Goal: Task Accomplishment & Management: Use online tool/utility

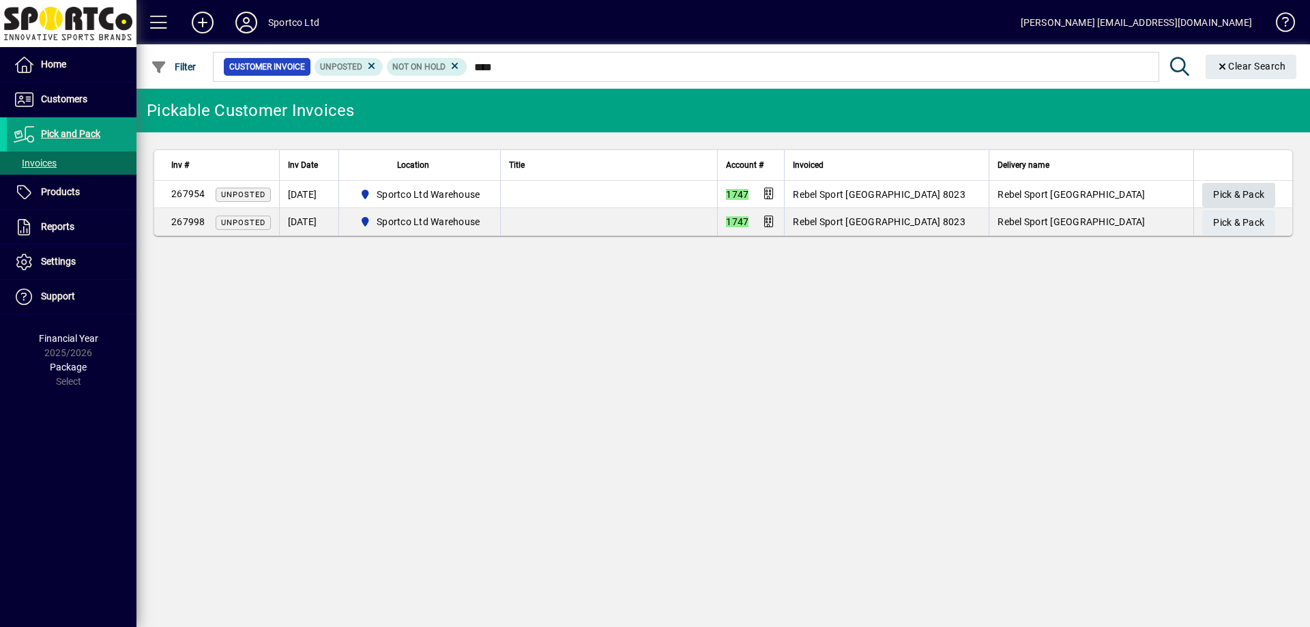
type input "****"
click at [1245, 201] on span "Pick & Pack" at bounding box center [1238, 195] width 51 height 23
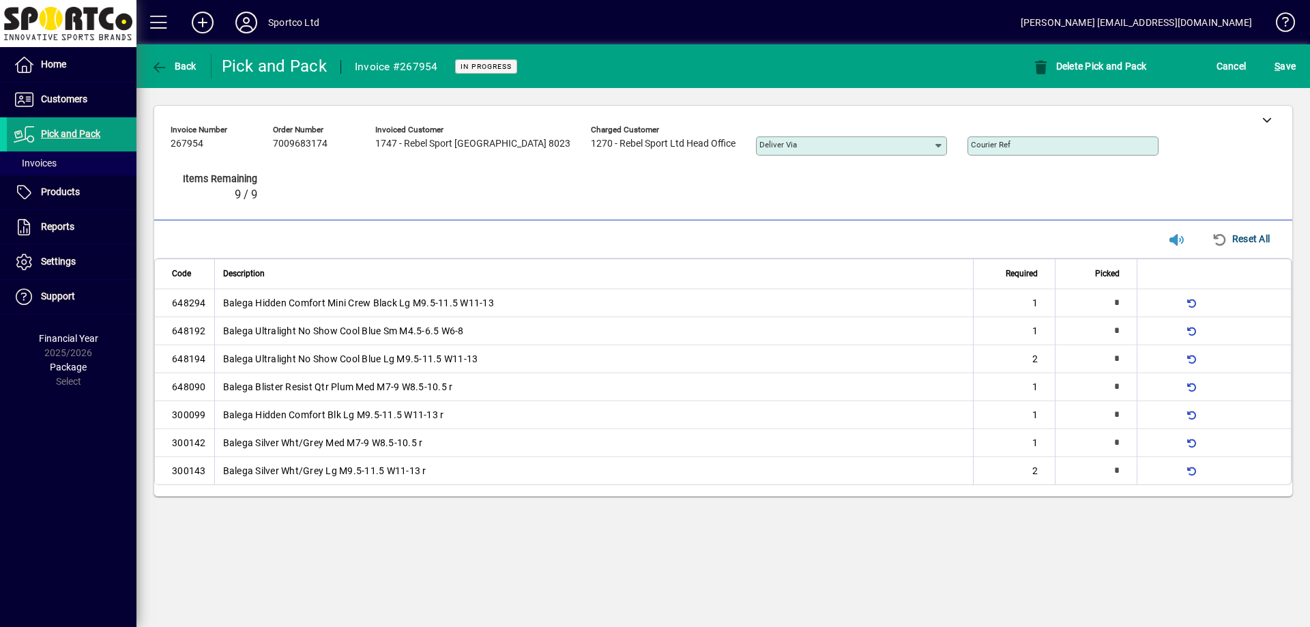
type input "*"
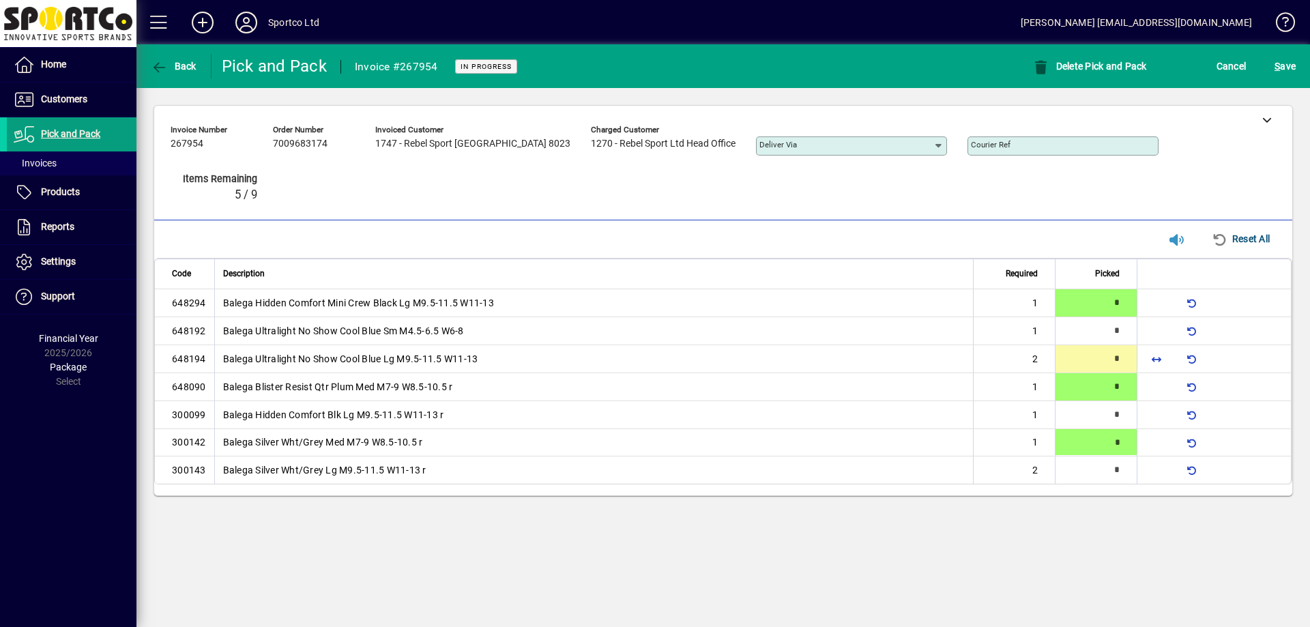
type input "*"
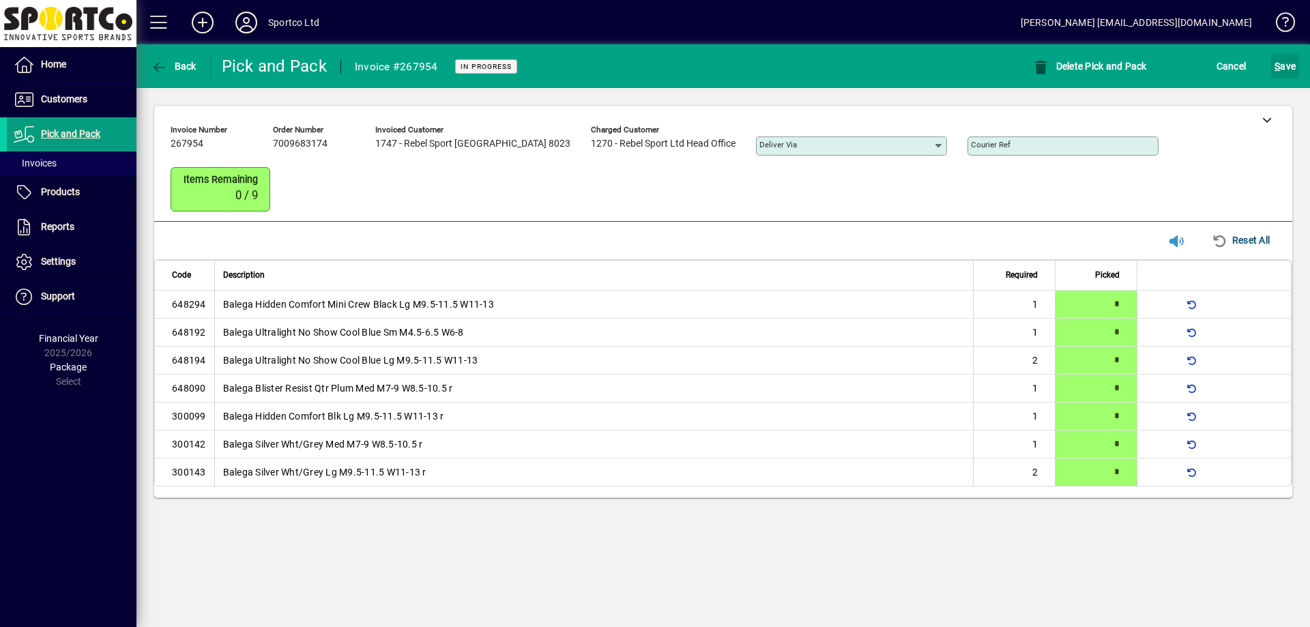
drag, startPoint x: 1289, startPoint y: 74, endPoint x: 1308, endPoint y: 160, distance: 88.7
click at [1289, 74] on span "S ave" at bounding box center [1284, 66] width 21 height 22
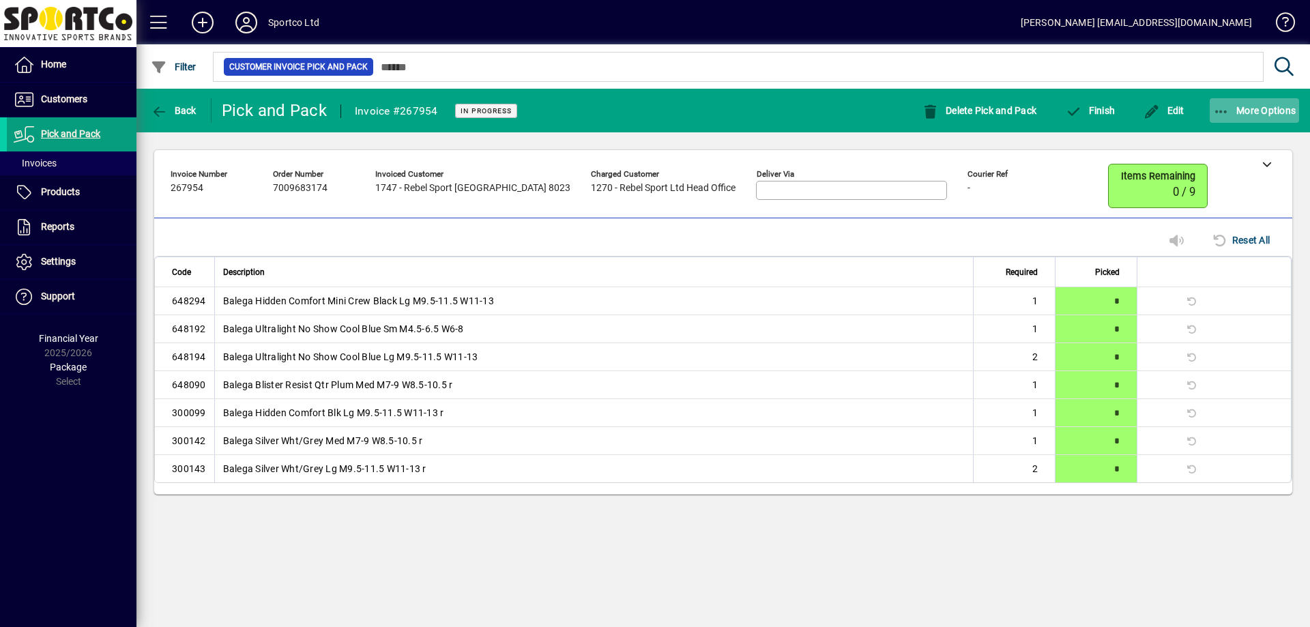
click at [1233, 113] on span "More Options" at bounding box center [1254, 110] width 83 height 11
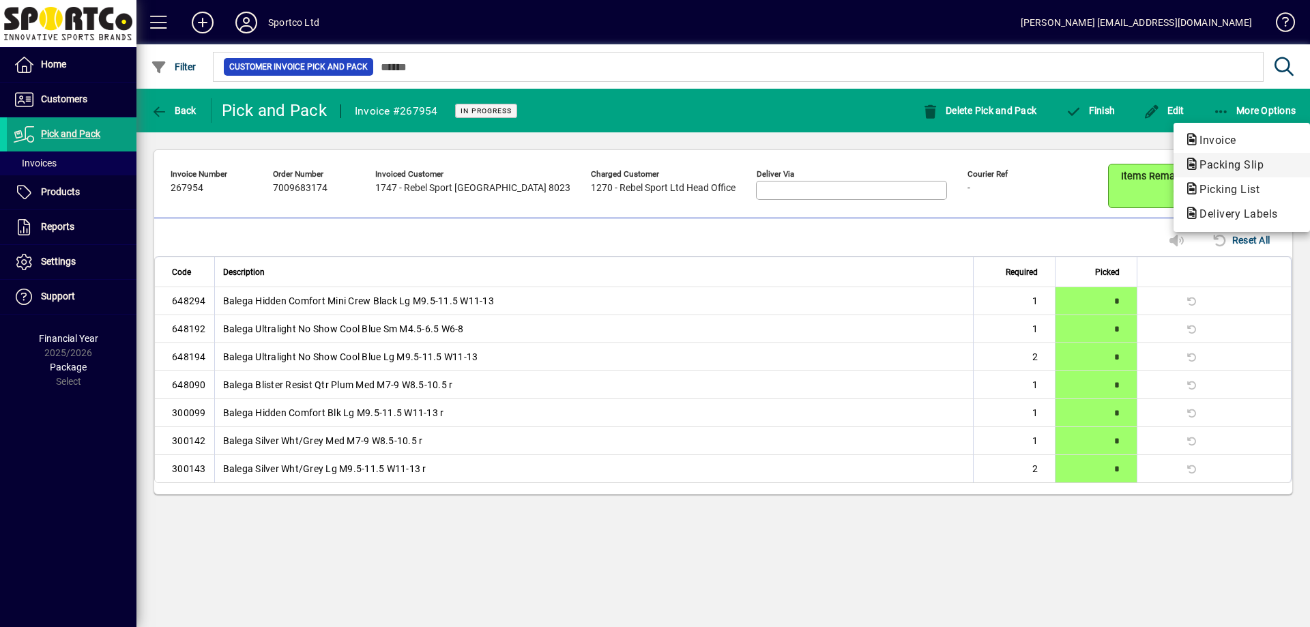
click at [1203, 175] on button "Packing Slip" at bounding box center [1241, 165] width 136 height 25
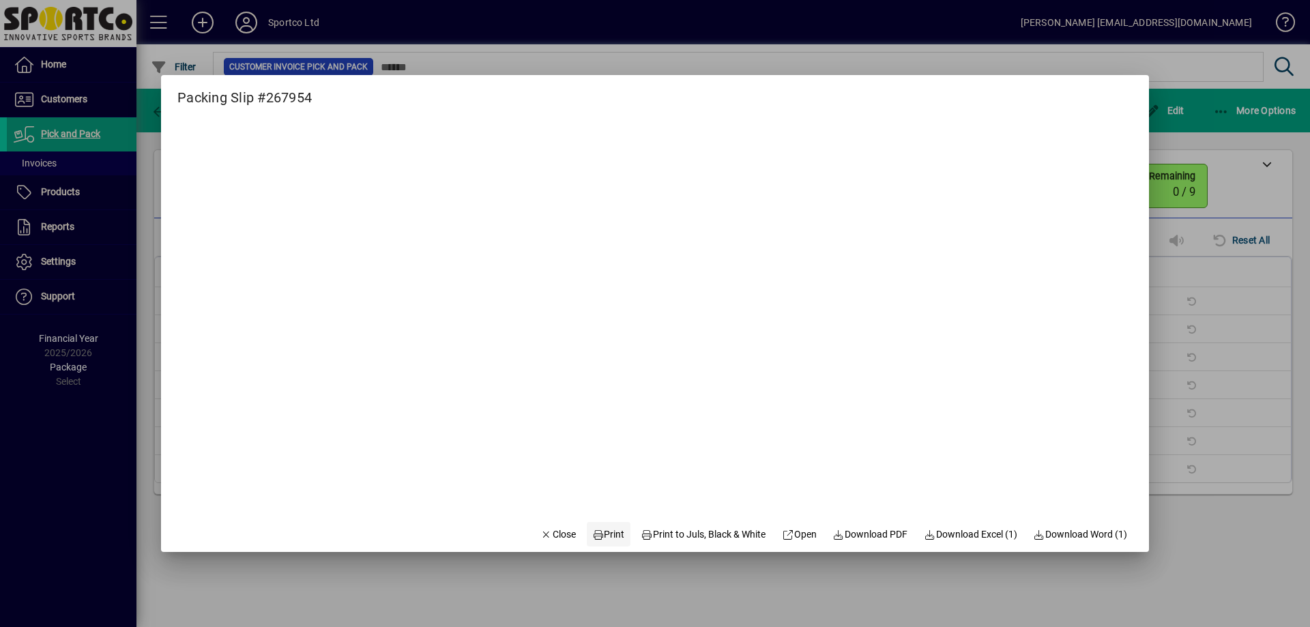
click at [598, 534] on span "Print" at bounding box center [608, 534] width 33 height 14
click at [561, 532] on span "Close" at bounding box center [557, 534] width 35 height 14
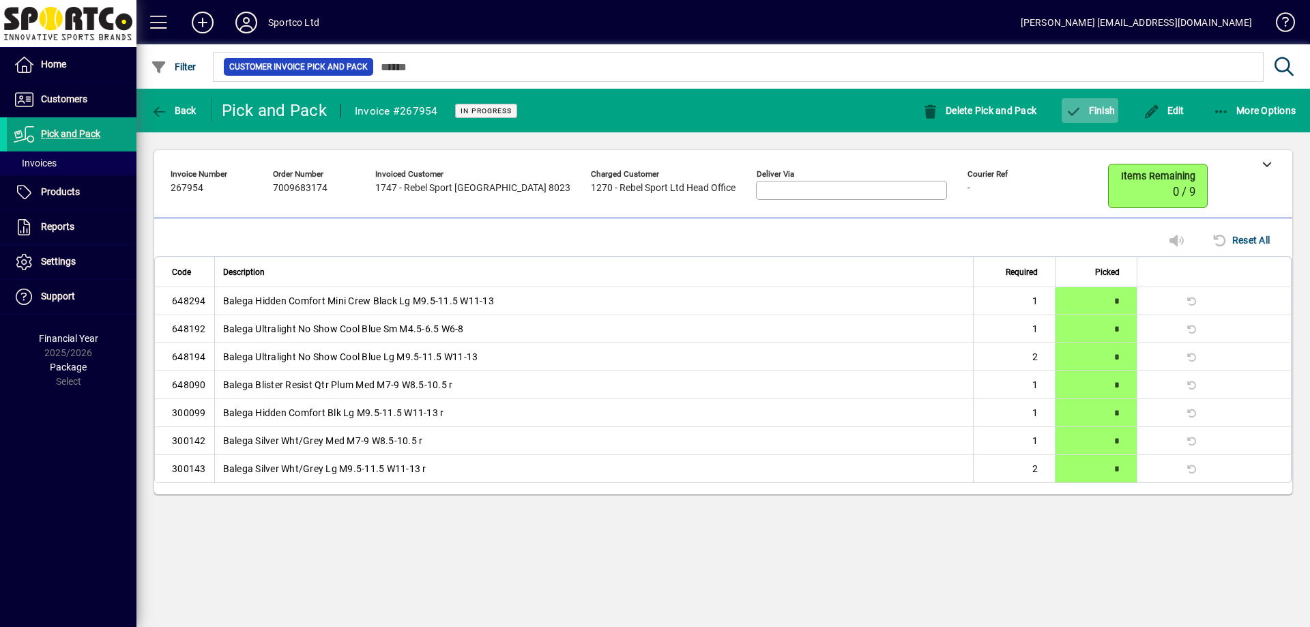
click at [1107, 116] on span "button" at bounding box center [1090, 110] width 57 height 33
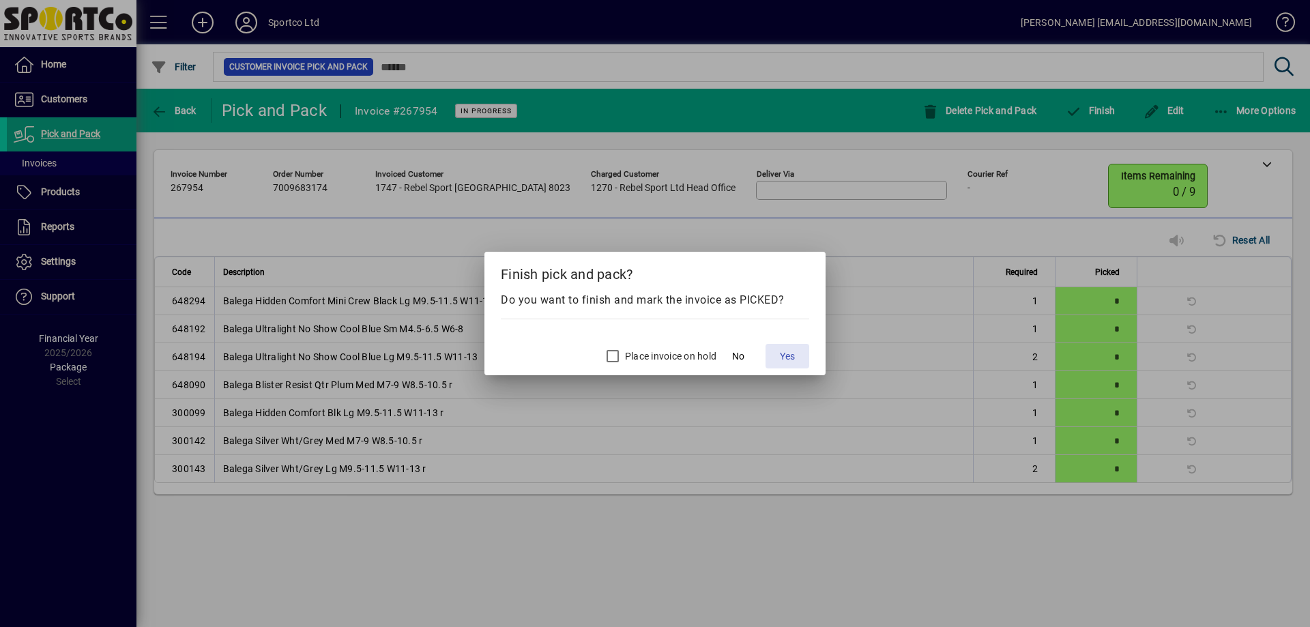
click at [769, 353] on span at bounding box center [787, 356] width 44 height 33
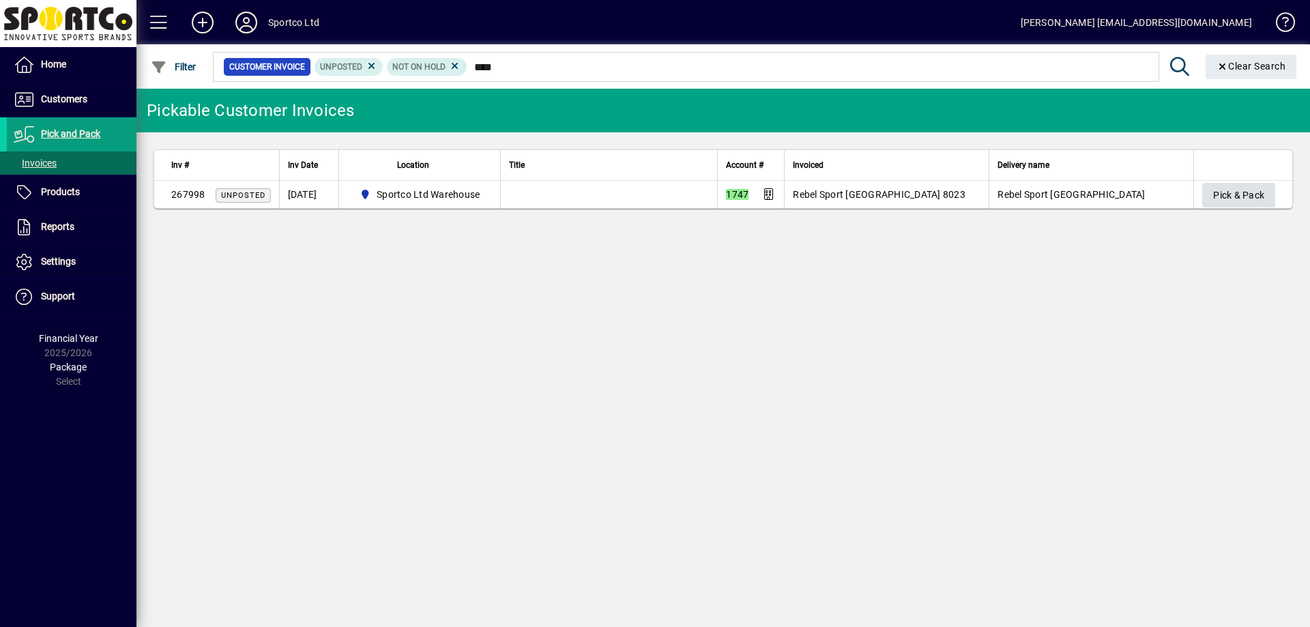
type input "****"
click at [1235, 200] on span "Pick & Pack" at bounding box center [1238, 195] width 51 height 23
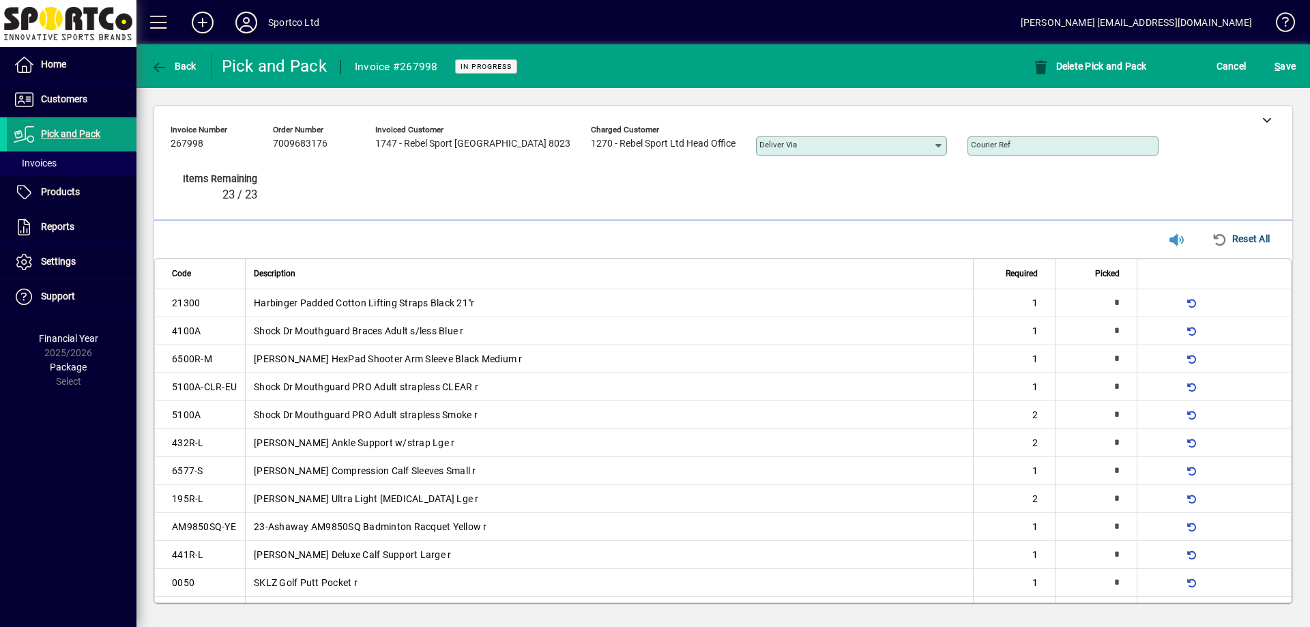
type input "*"
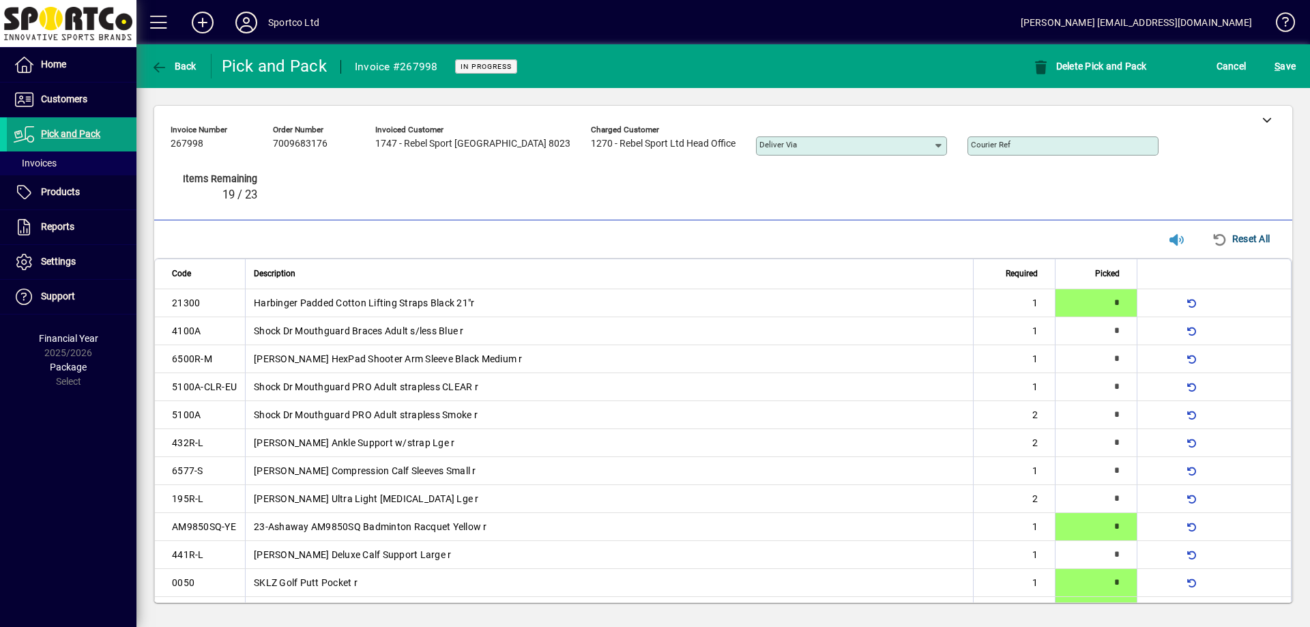
scroll to position [21, 0]
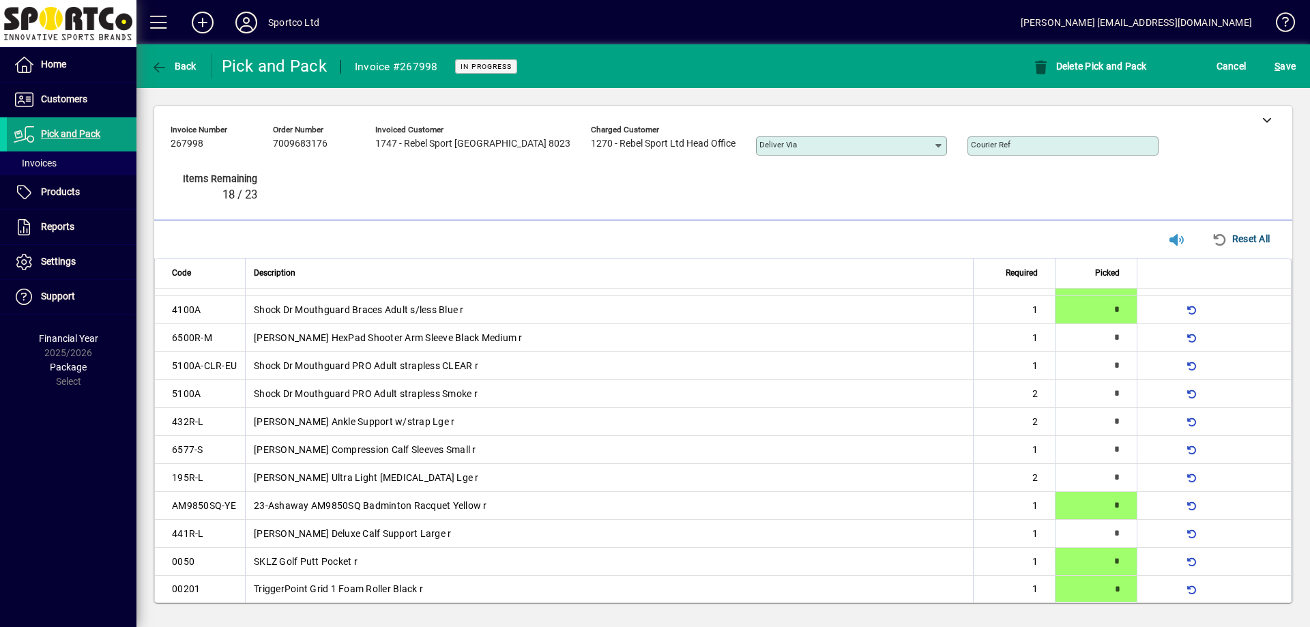
type input "*"
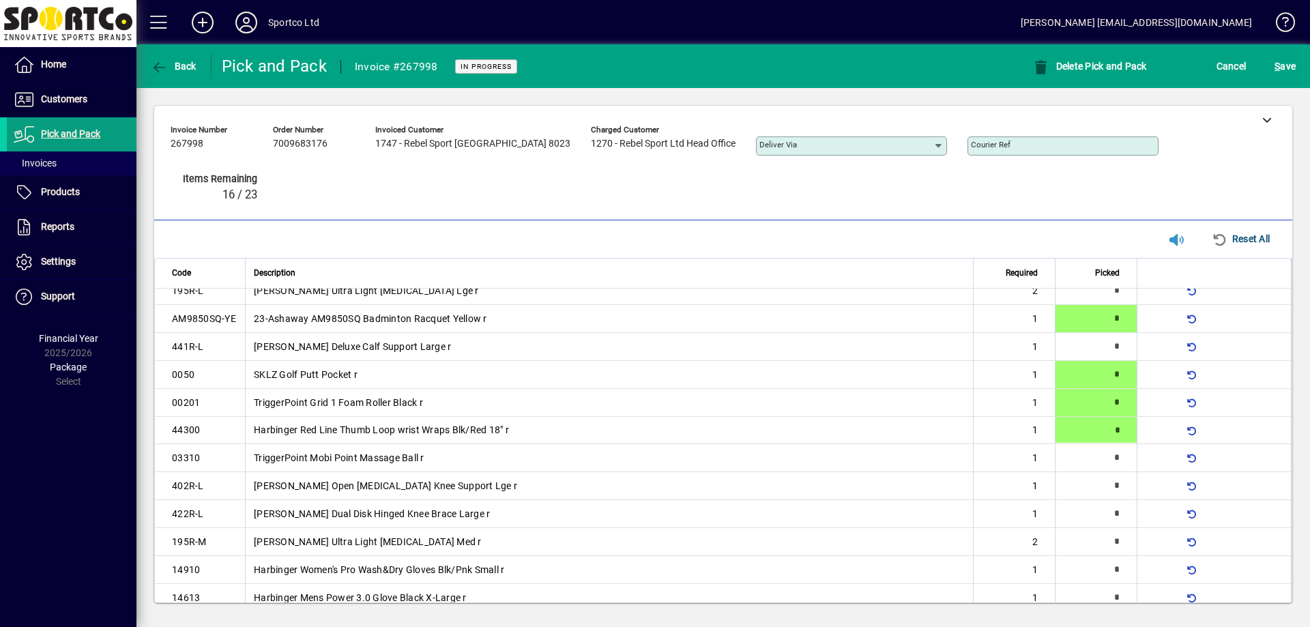
type input "*"
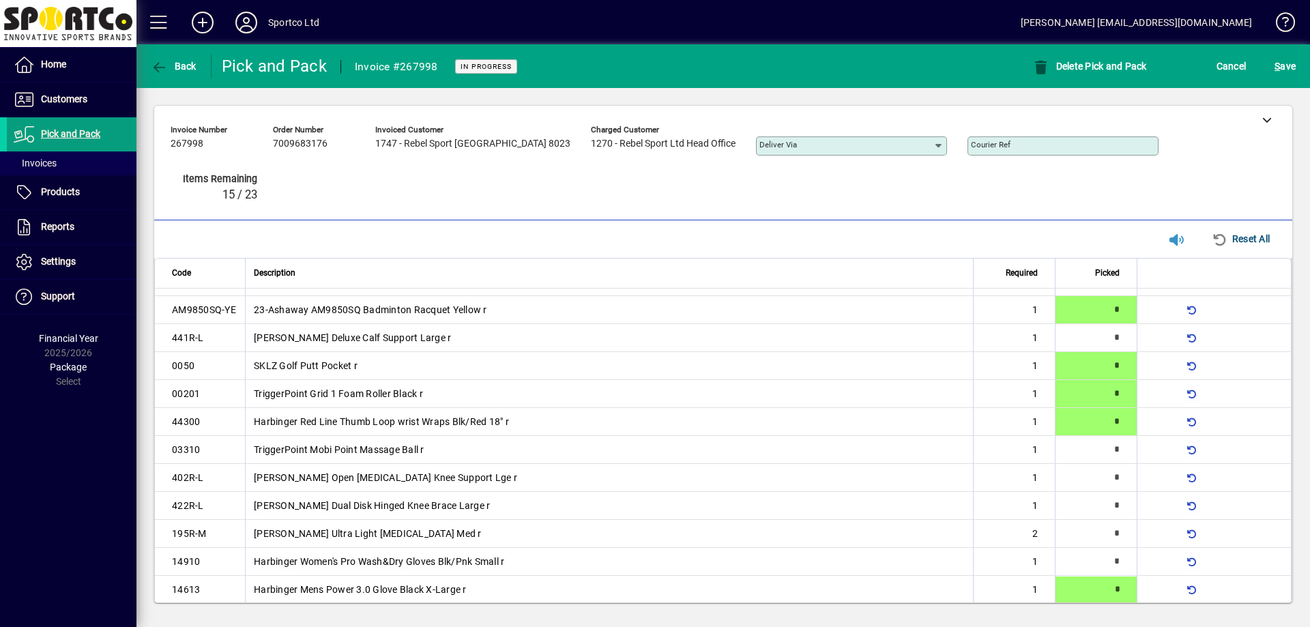
type input "*"
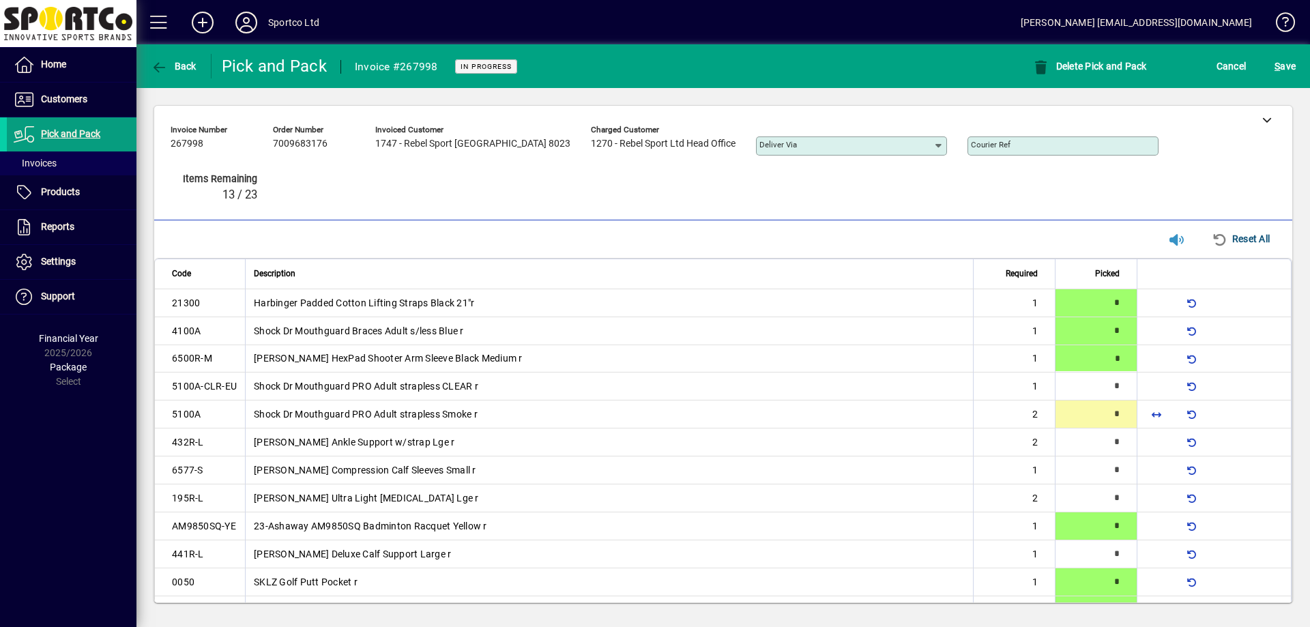
type input "*"
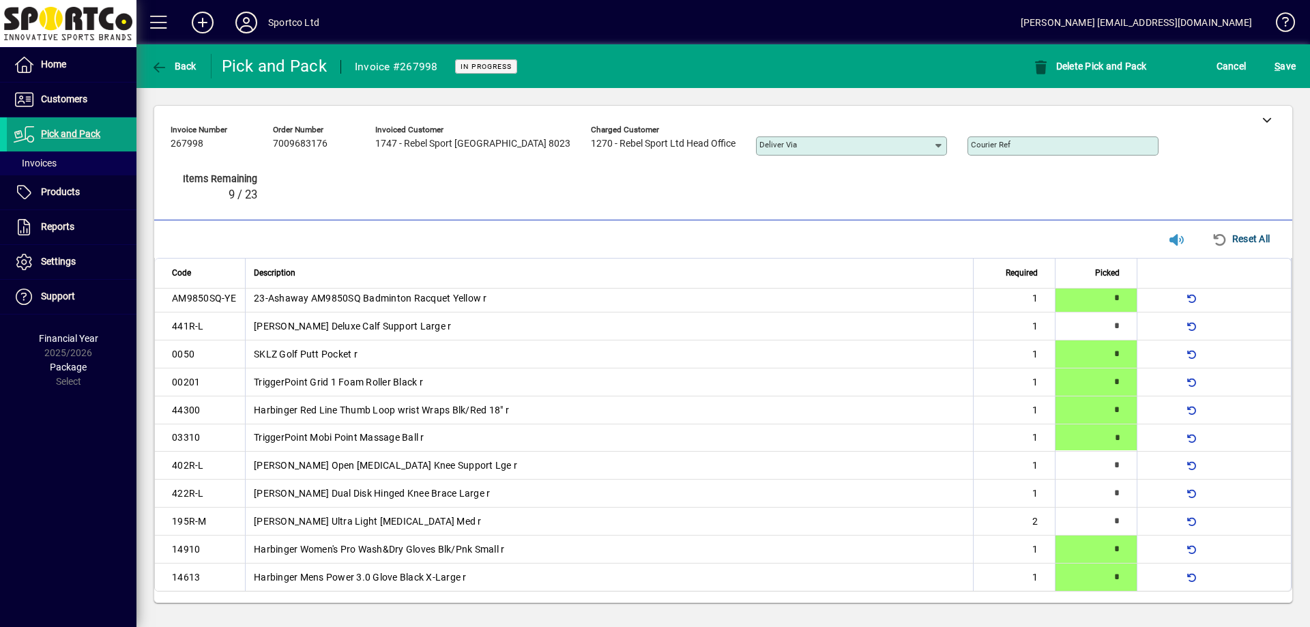
type input "*"
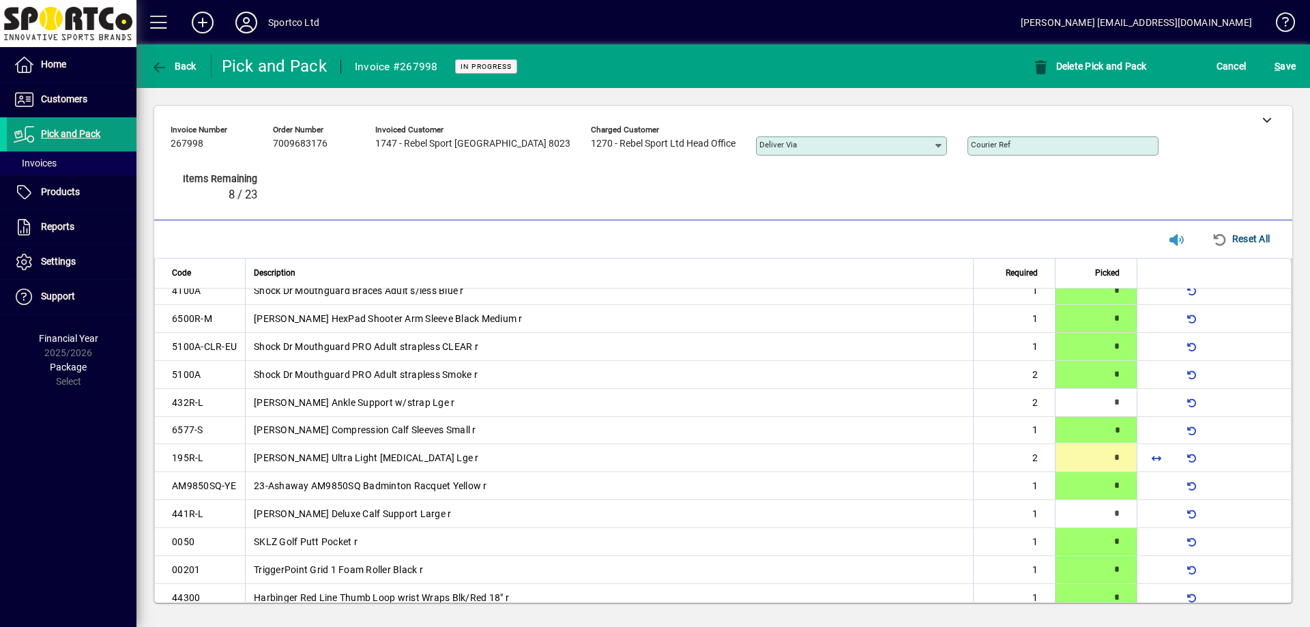
type input "*"
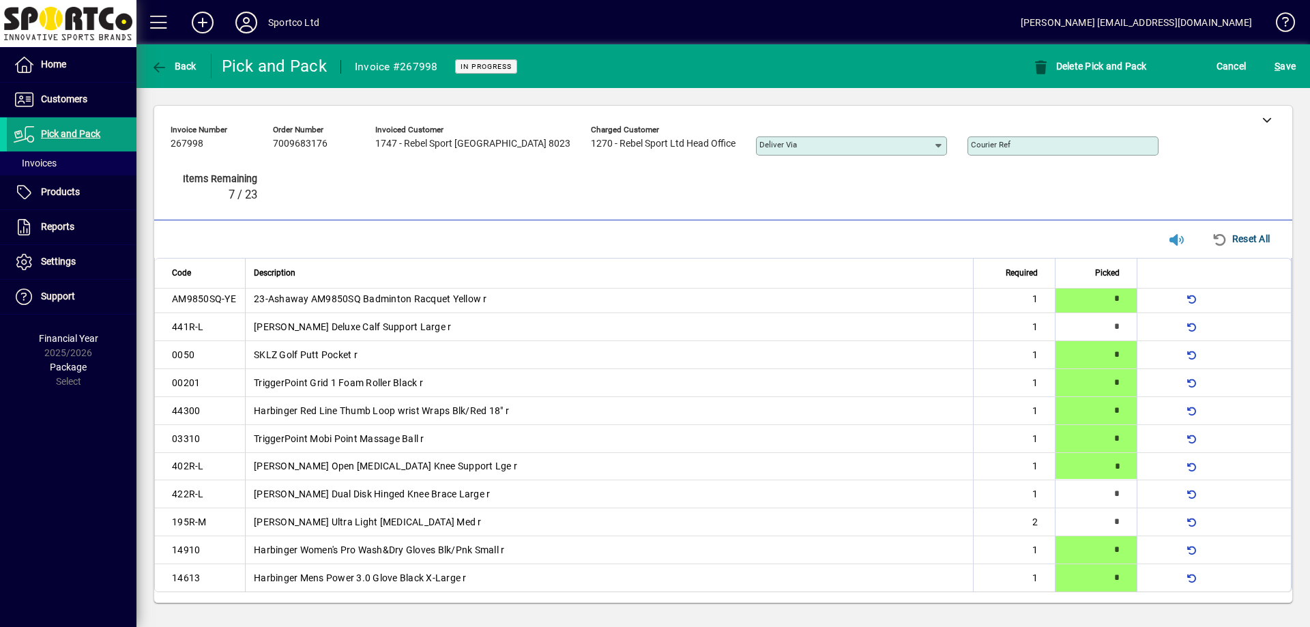
type input "*"
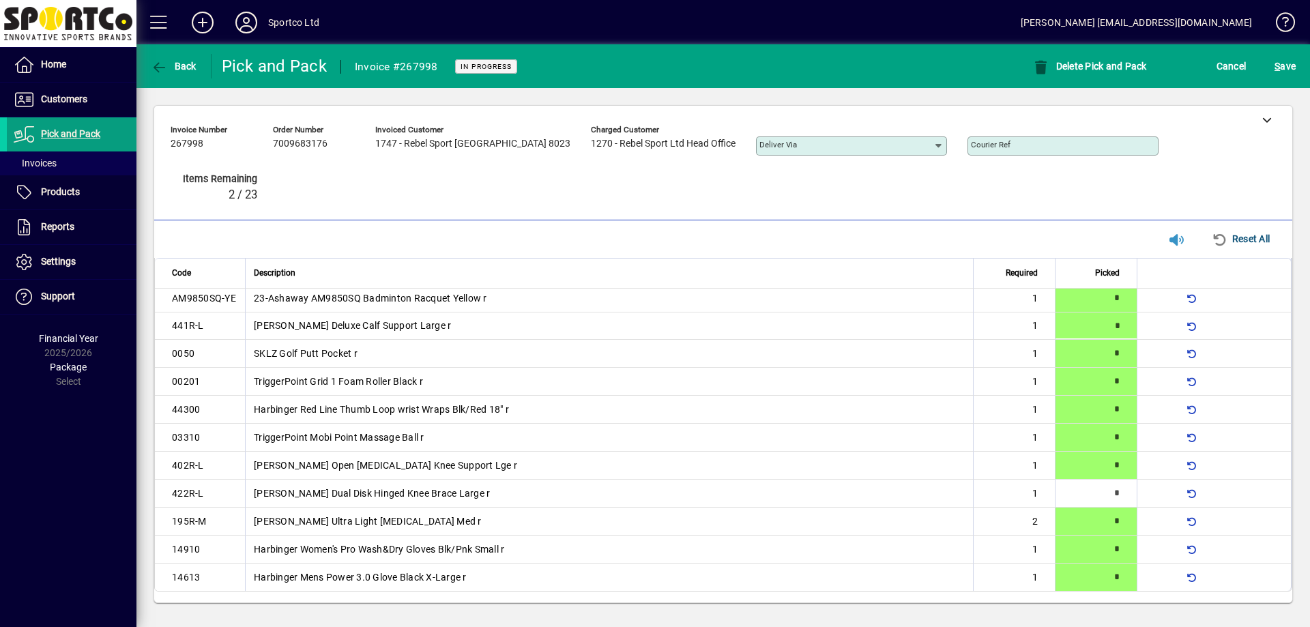
scroll to position [12, 0]
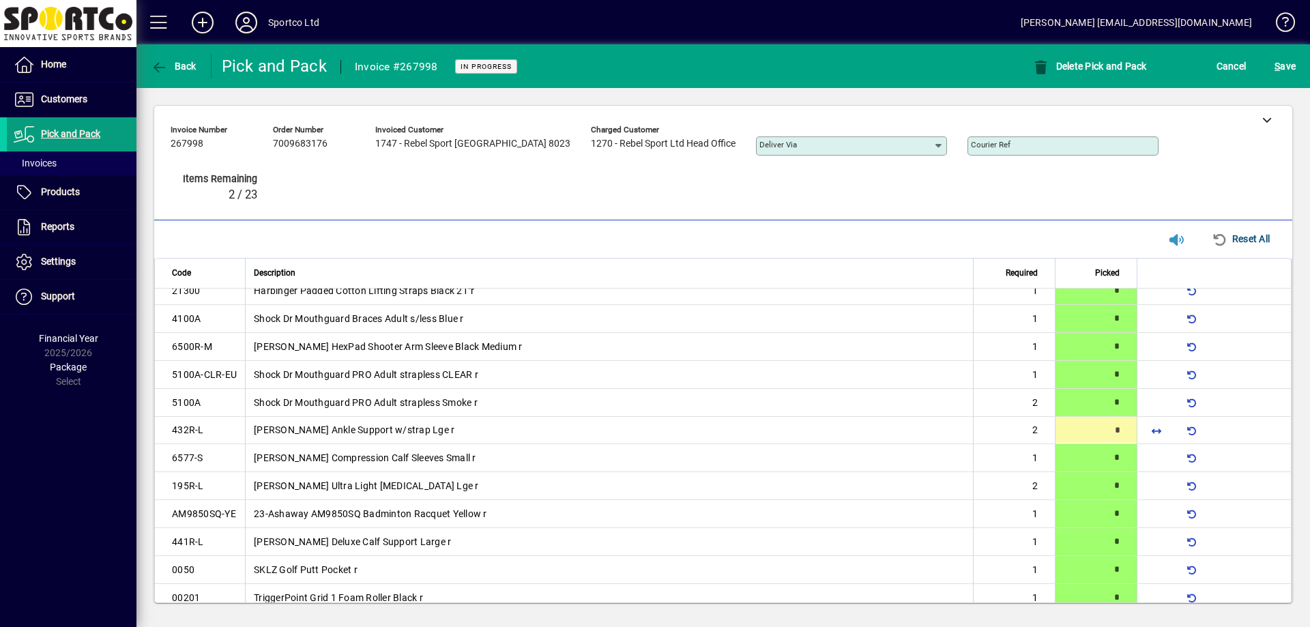
type input "*"
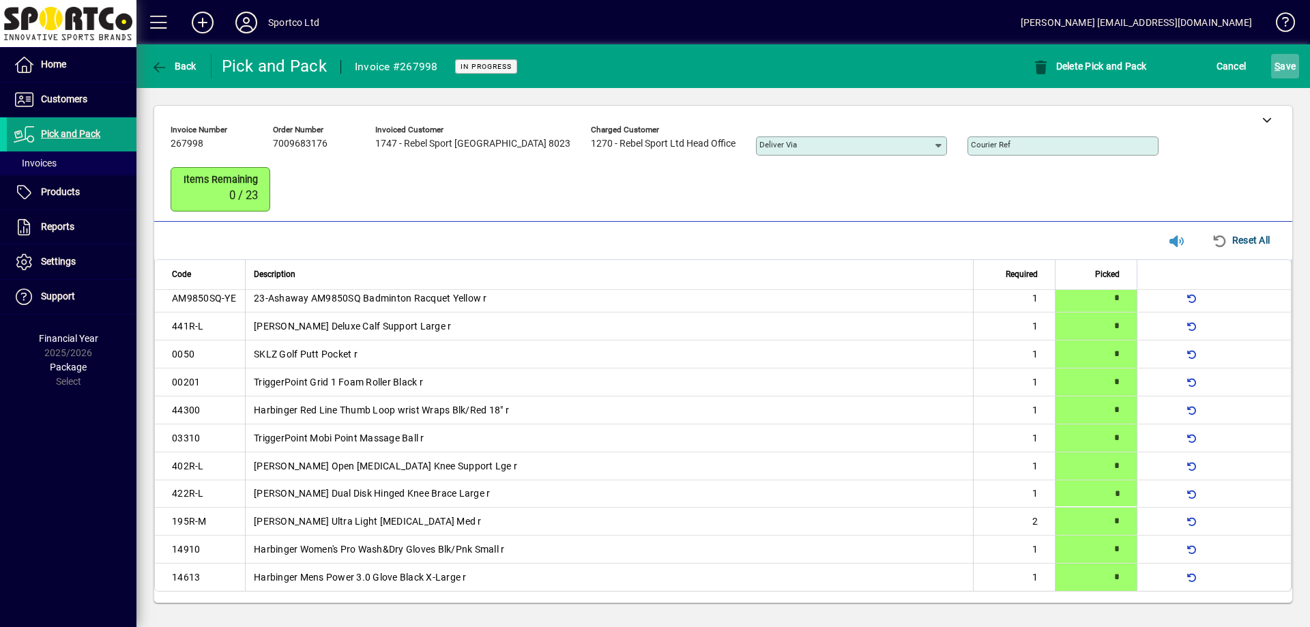
scroll to position [231, 0]
drag, startPoint x: 1297, startPoint y: 53, endPoint x: 1295, endPoint y: 70, distance: 17.2
click at [1297, 54] on span "submit" at bounding box center [1285, 66] width 28 height 33
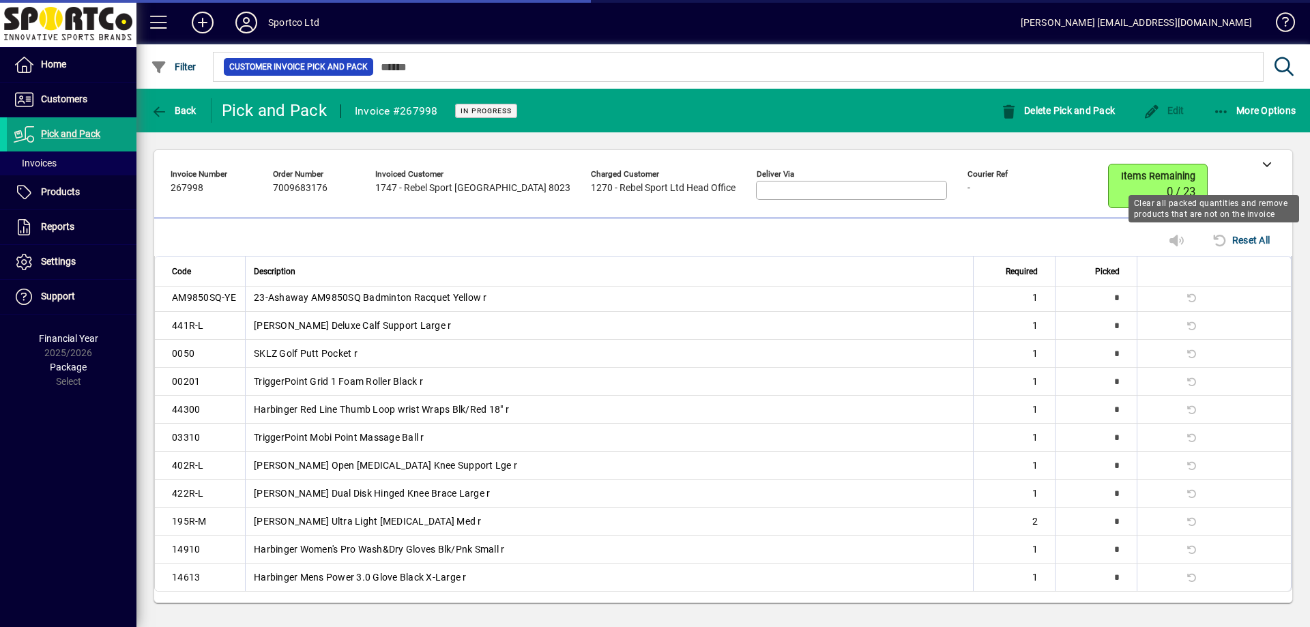
scroll to position [210, 0]
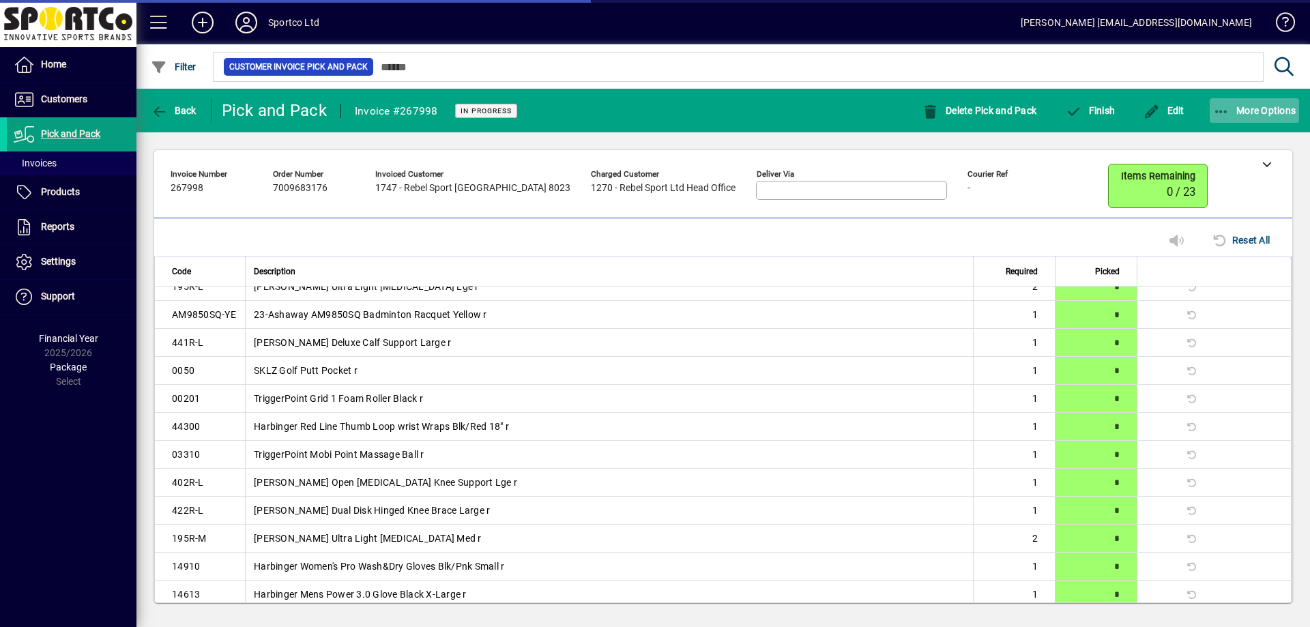
click at [1218, 112] on icon "button" at bounding box center [1221, 112] width 17 height 14
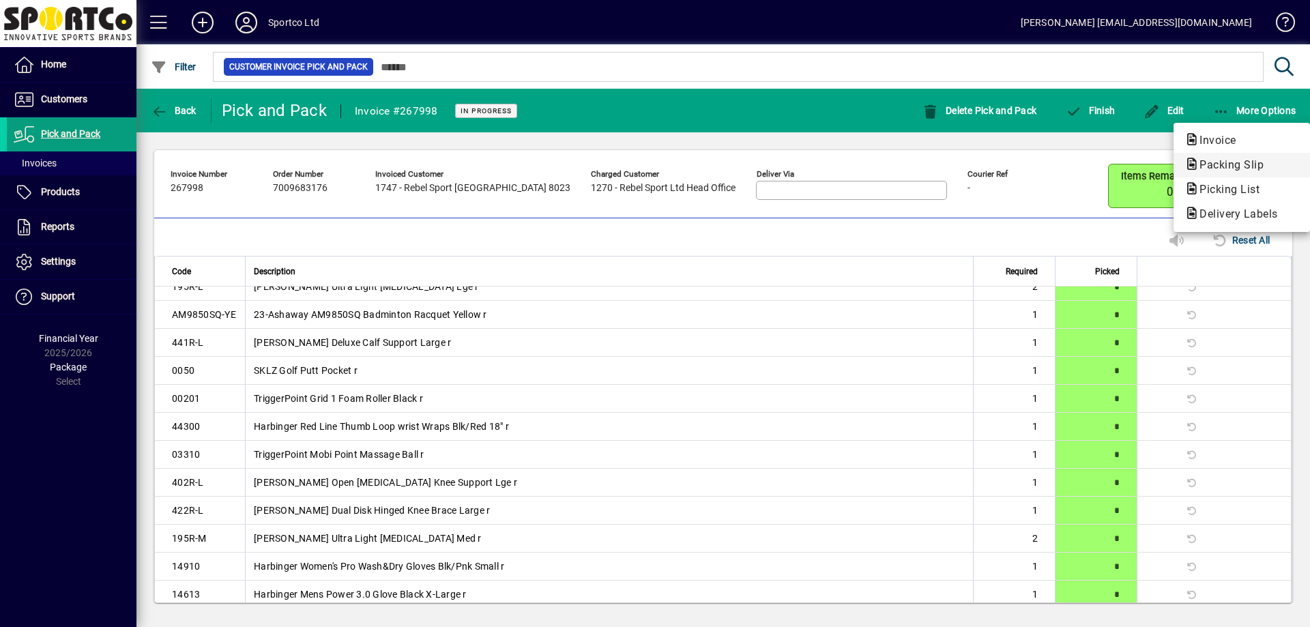
click at [1214, 164] on span "Packing Slip" at bounding box center [1227, 164] width 86 height 13
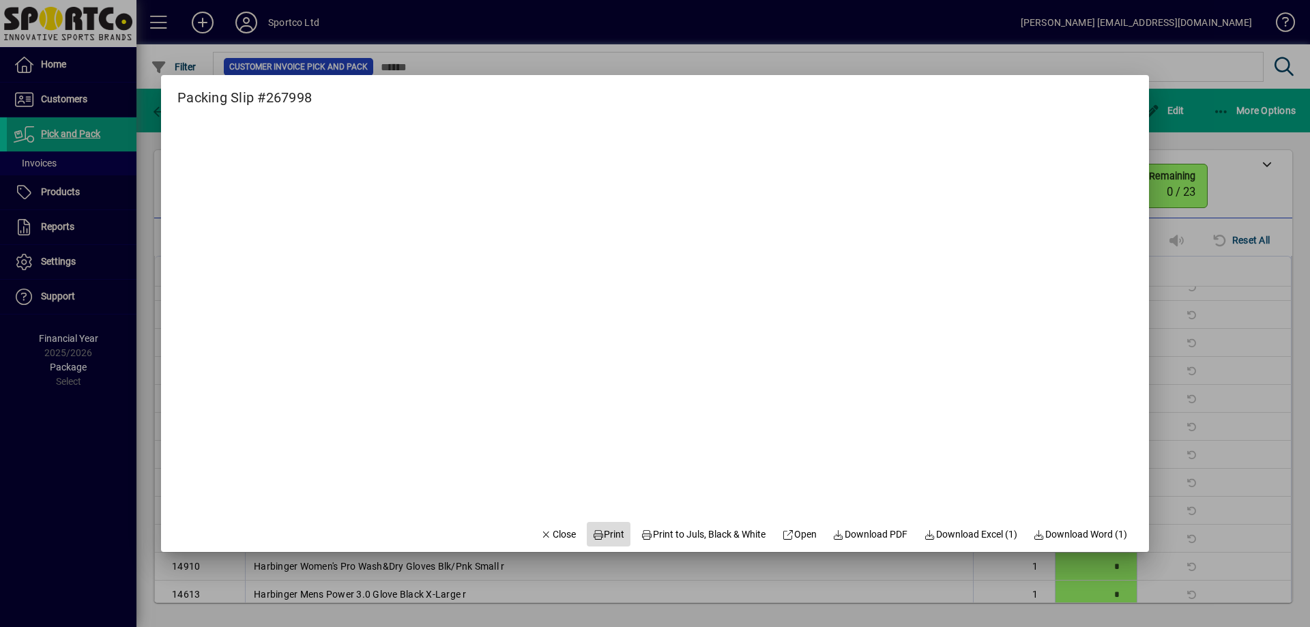
click at [592, 530] on icon at bounding box center [598, 535] width 12 height 10
click at [540, 534] on span "Close" at bounding box center [557, 534] width 35 height 14
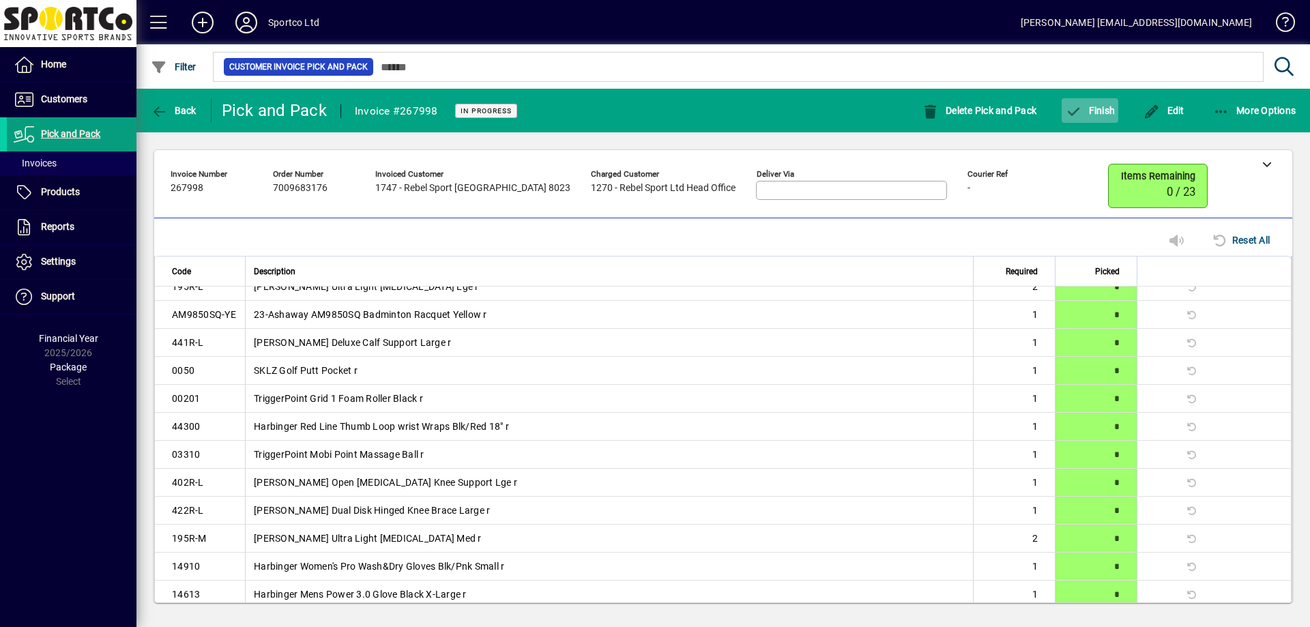
click at [1087, 112] on span "Finish" at bounding box center [1090, 110] width 50 height 11
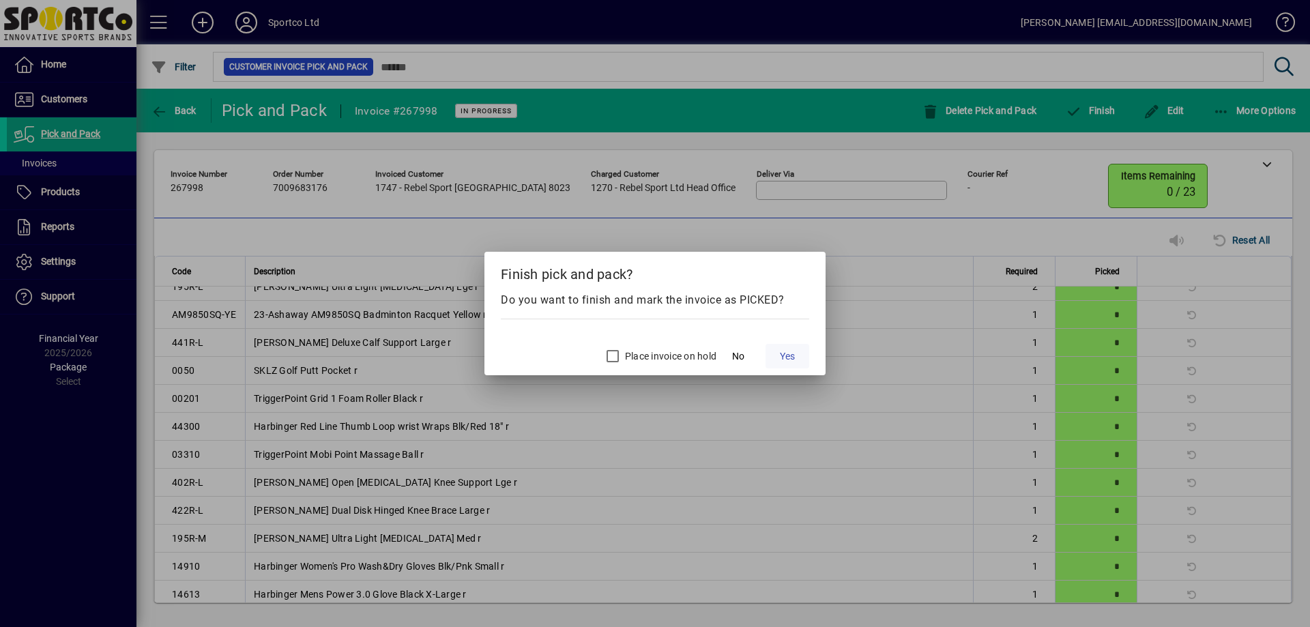
click at [789, 346] on span at bounding box center [787, 356] width 44 height 33
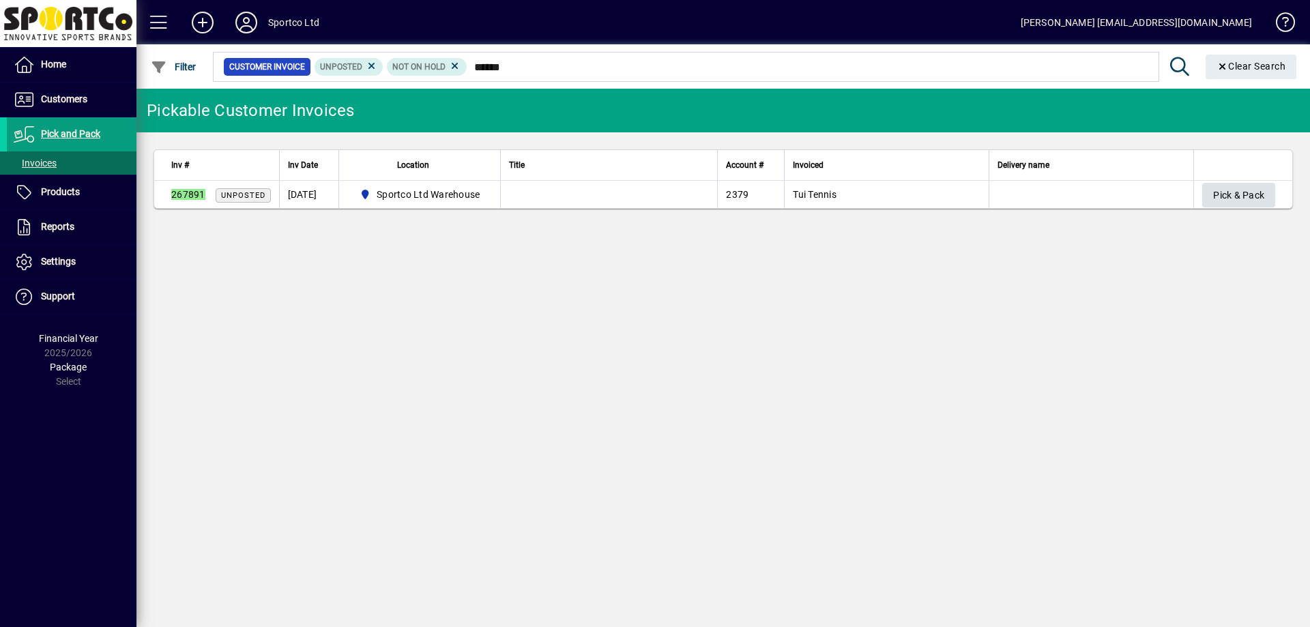
type input "******"
click at [1236, 196] on span "Pick & Pack" at bounding box center [1238, 195] width 51 height 23
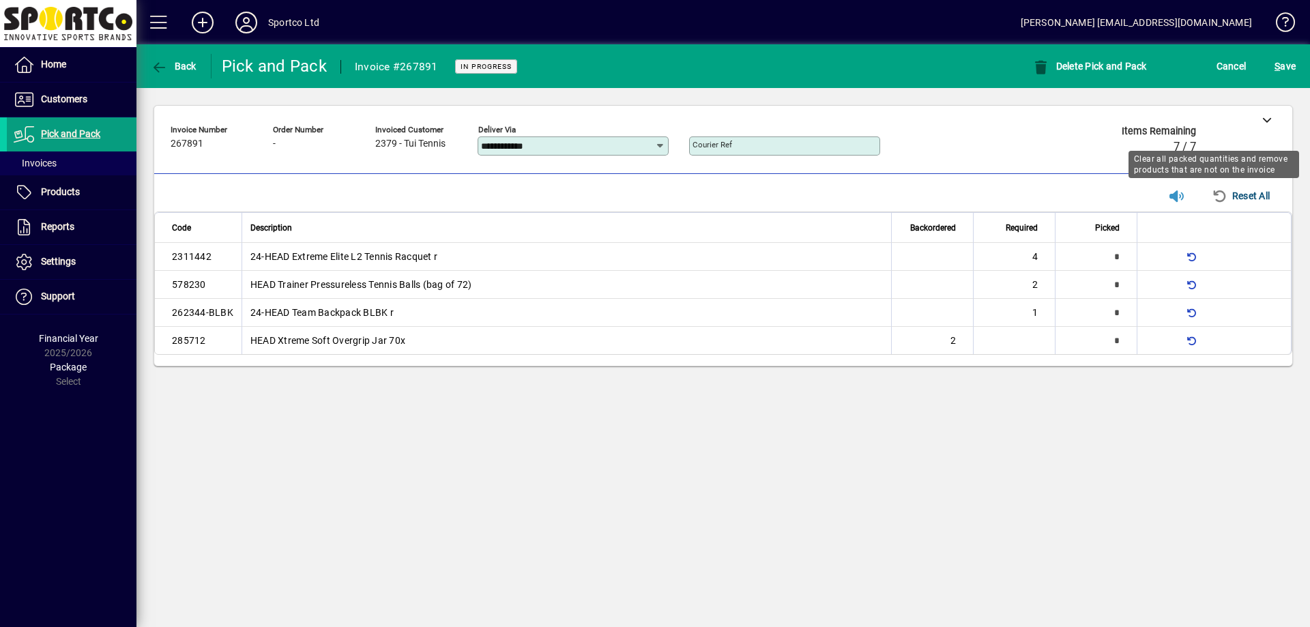
type input "*"
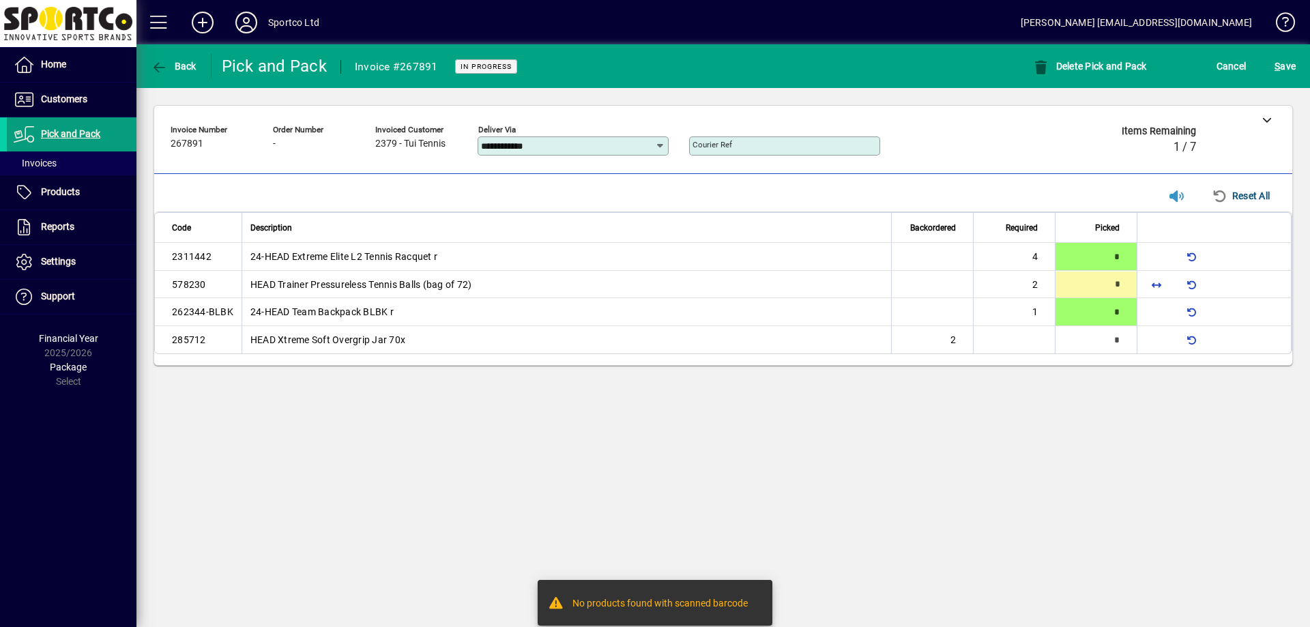
type input "*"
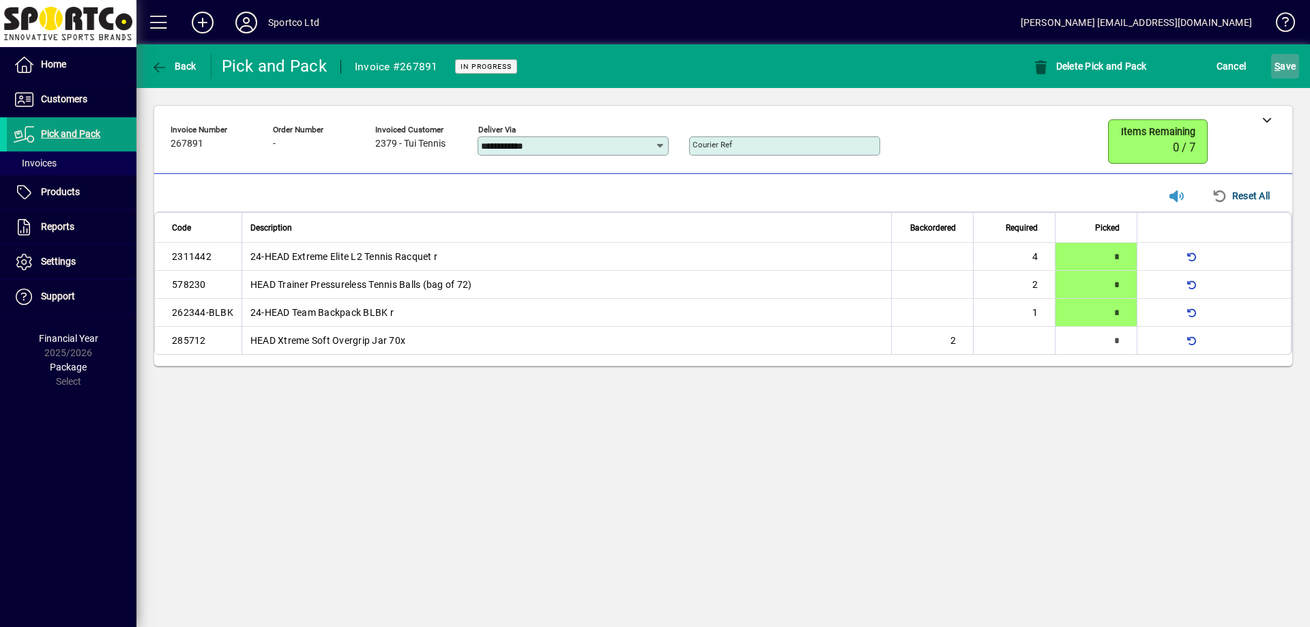
click at [1287, 69] on span "S ave" at bounding box center [1284, 66] width 21 height 22
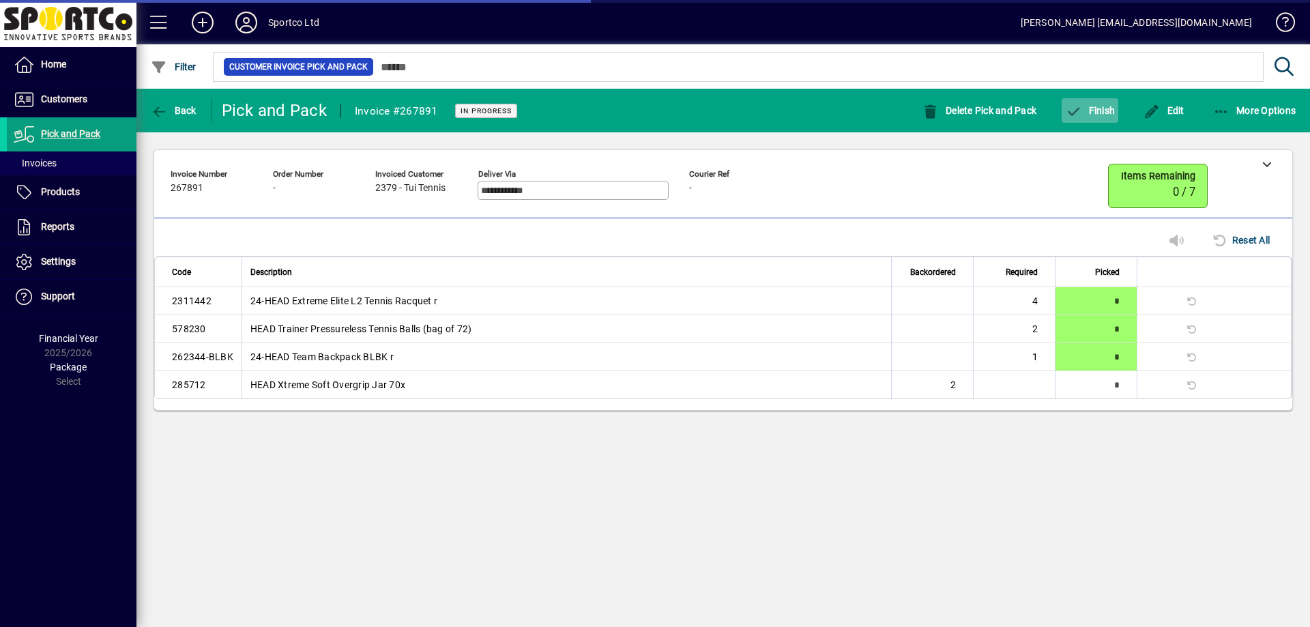
click at [1074, 108] on icon "button" at bounding box center [1073, 112] width 17 height 14
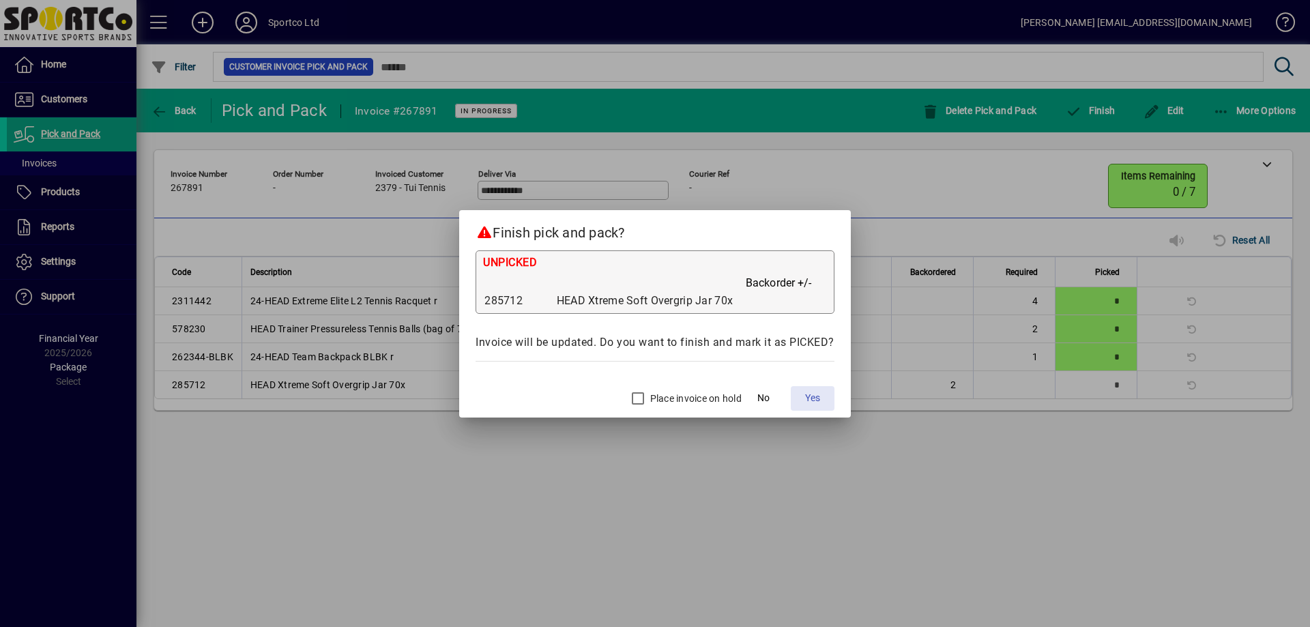
click at [817, 394] on span "Yes" at bounding box center [812, 398] width 15 height 14
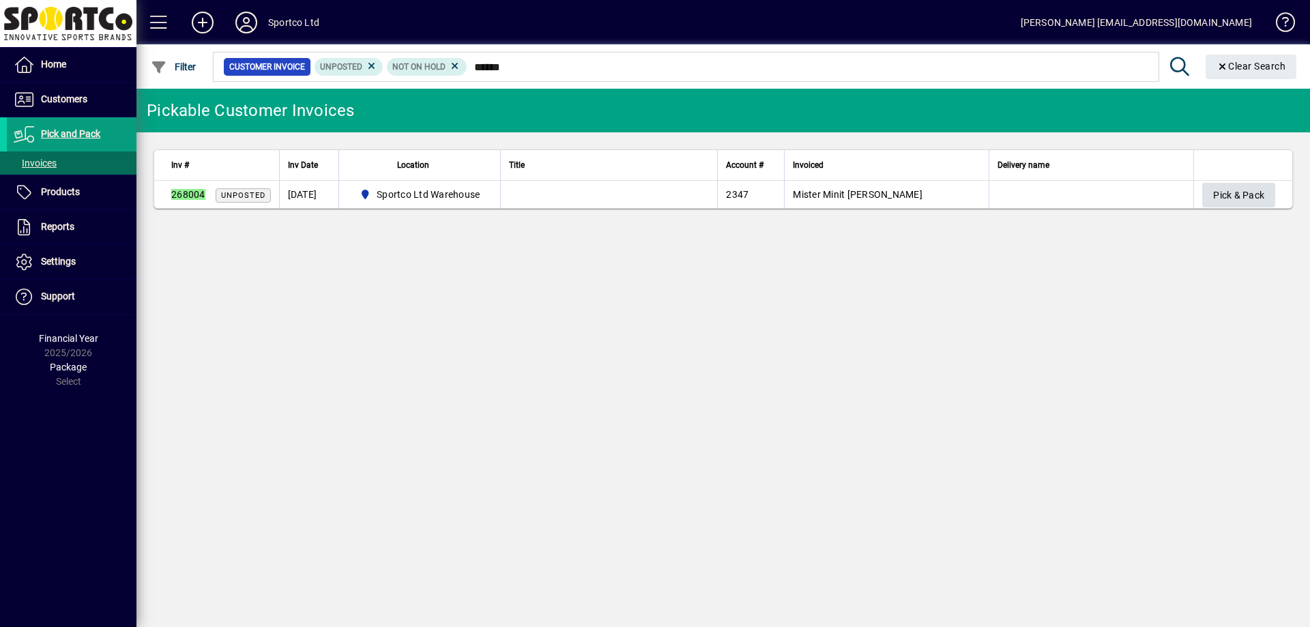
type input "******"
click at [1248, 201] on span "Pick & Pack" at bounding box center [1238, 195] width 51 height 23
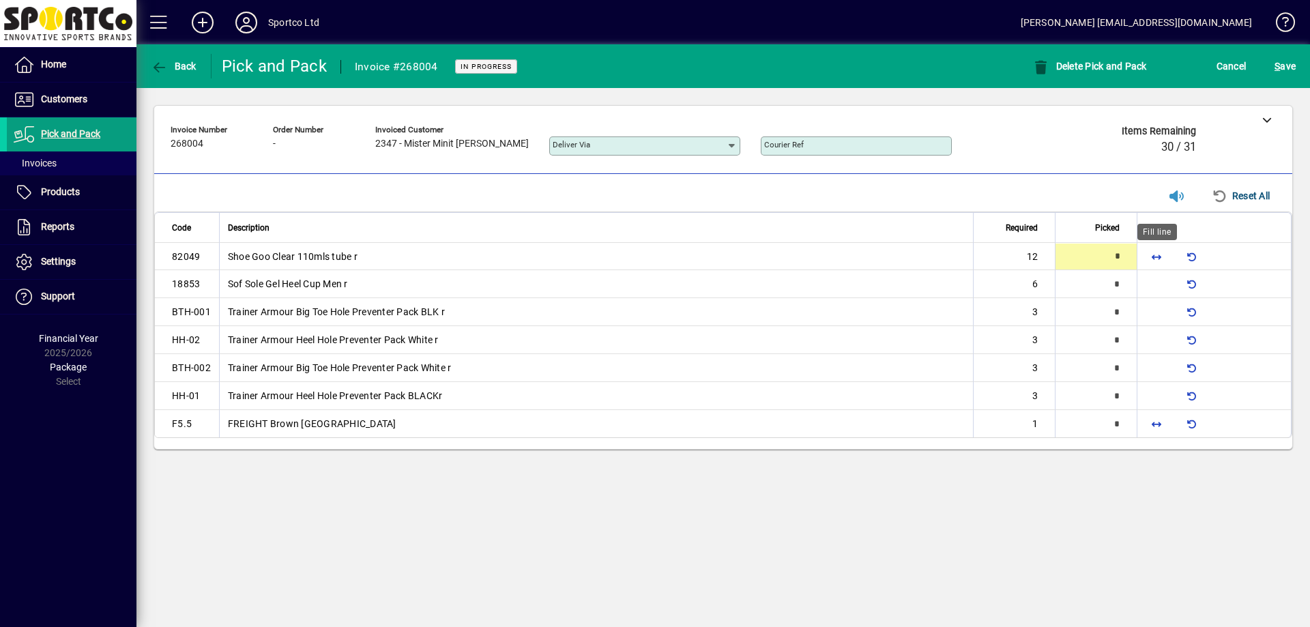
click at [1161, 257] on span "button" at bounding box center [1156, 256] width 33 height 33
type input "**"
type input "*"
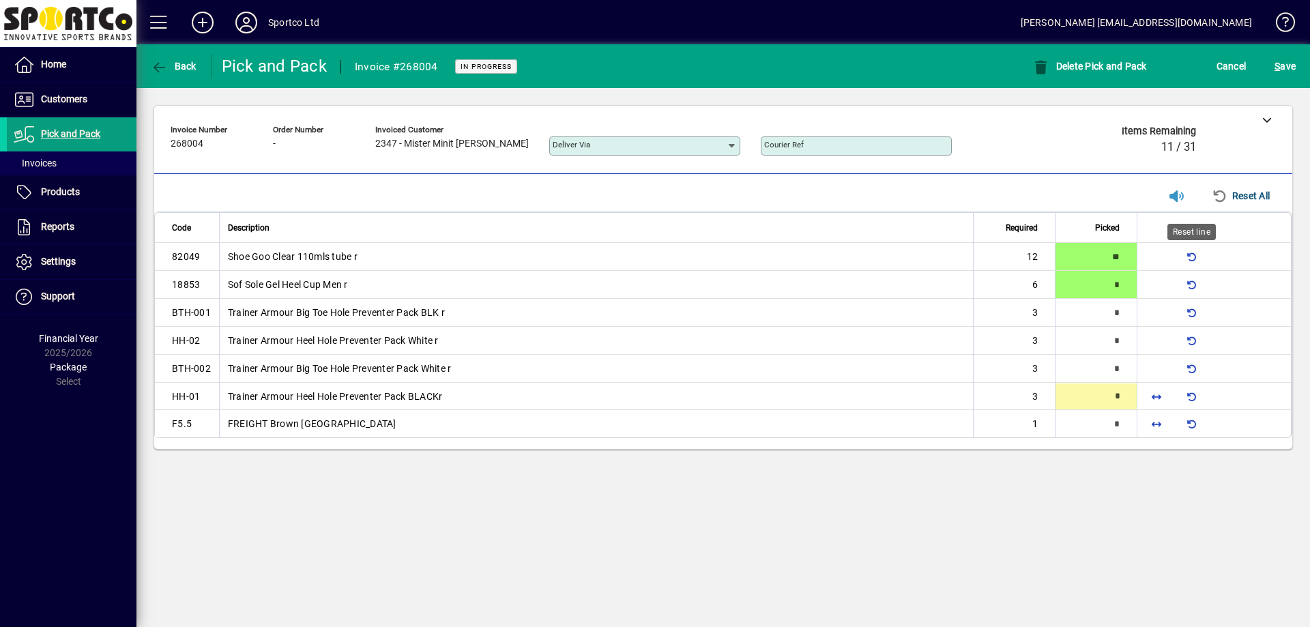
type input "*"
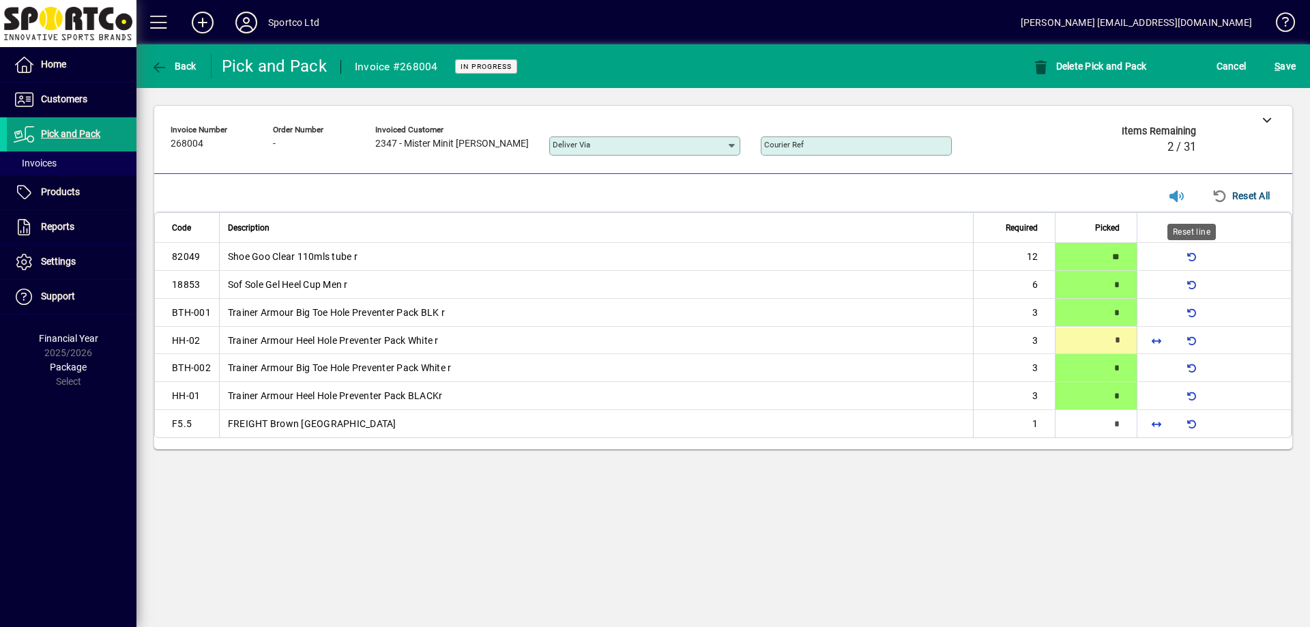
type input "*"
click at [1163, 420] on span "button" at bounding box center [1156, 423] width 33 height 33
type input "*"
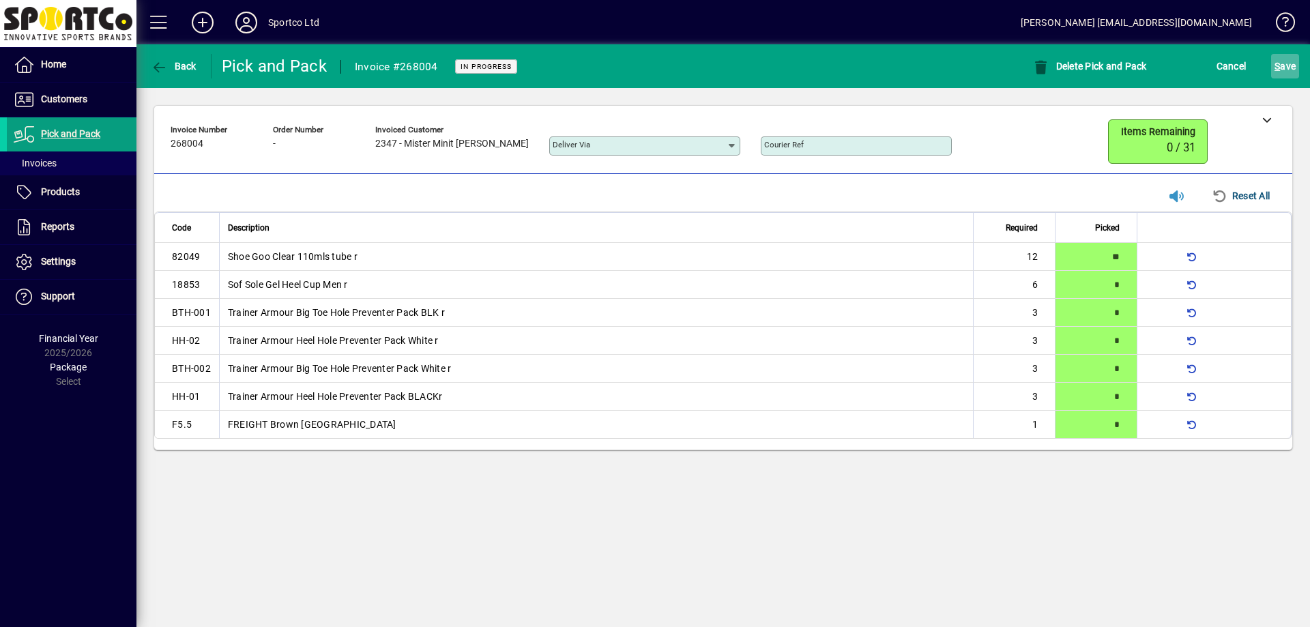
click at [1293, 64] on span "S ave" at bounding box center [1284, 66] width 21 height 22
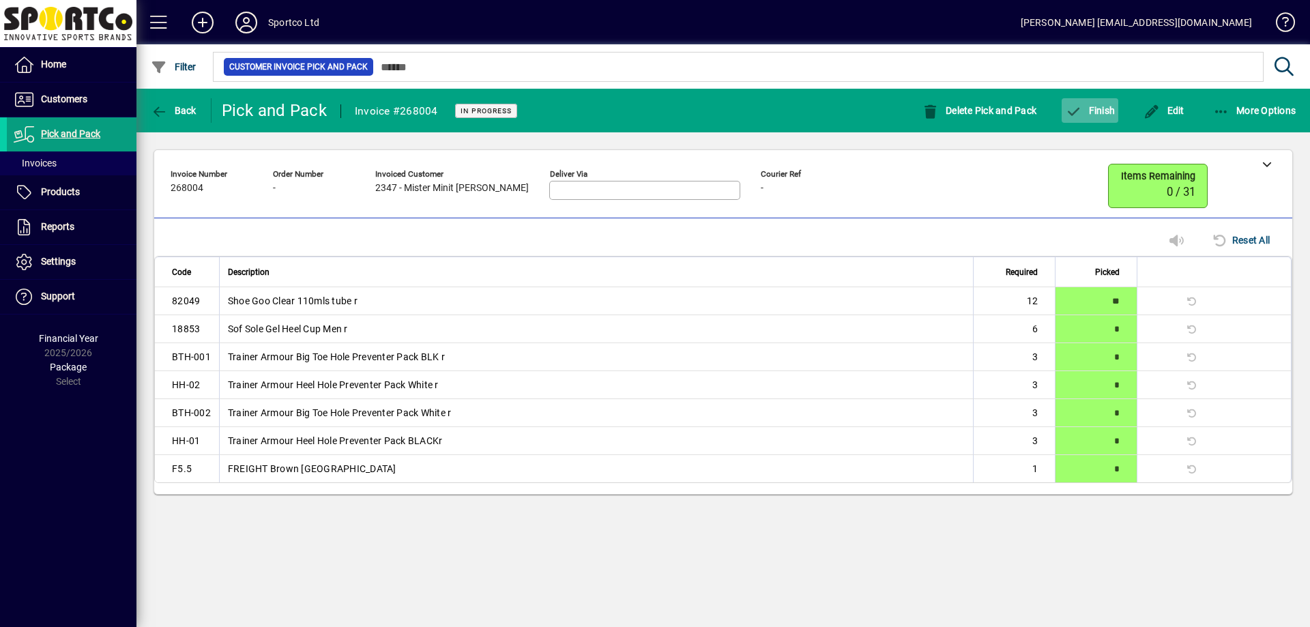
click at [1107, 124] on span "button" at bounding box center [1090, 110] width 57 height 33
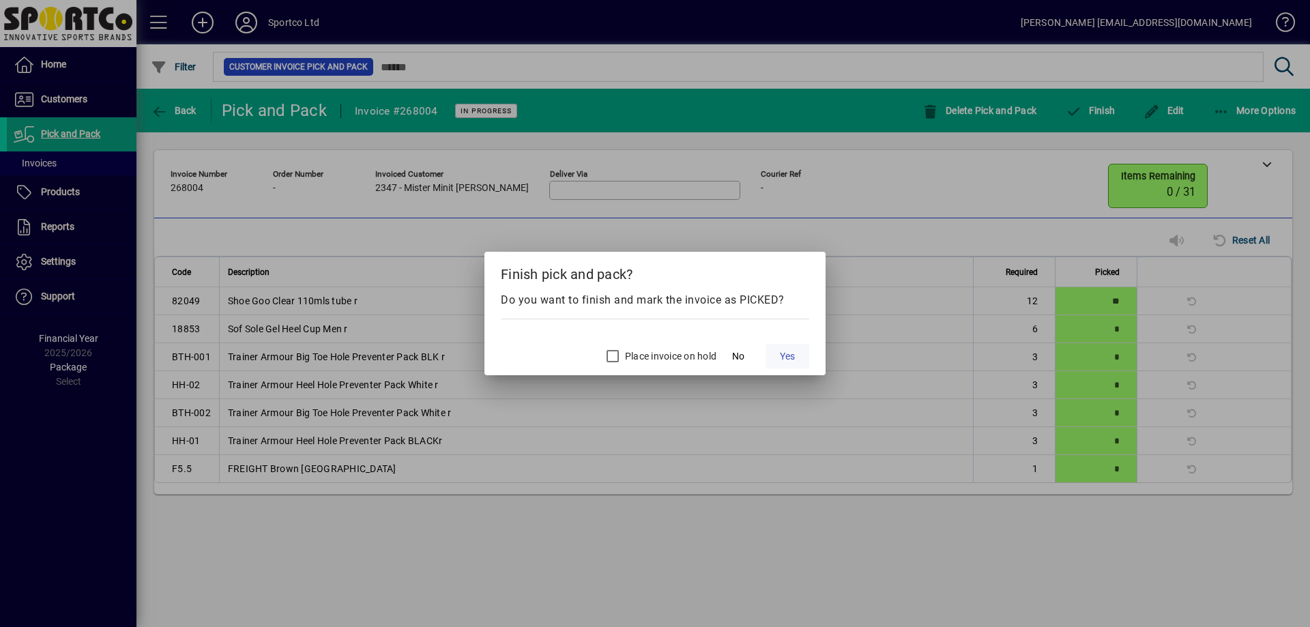
click at [786, 352] on span "Yes" at bounding box center [787, 356] width 15 height 14
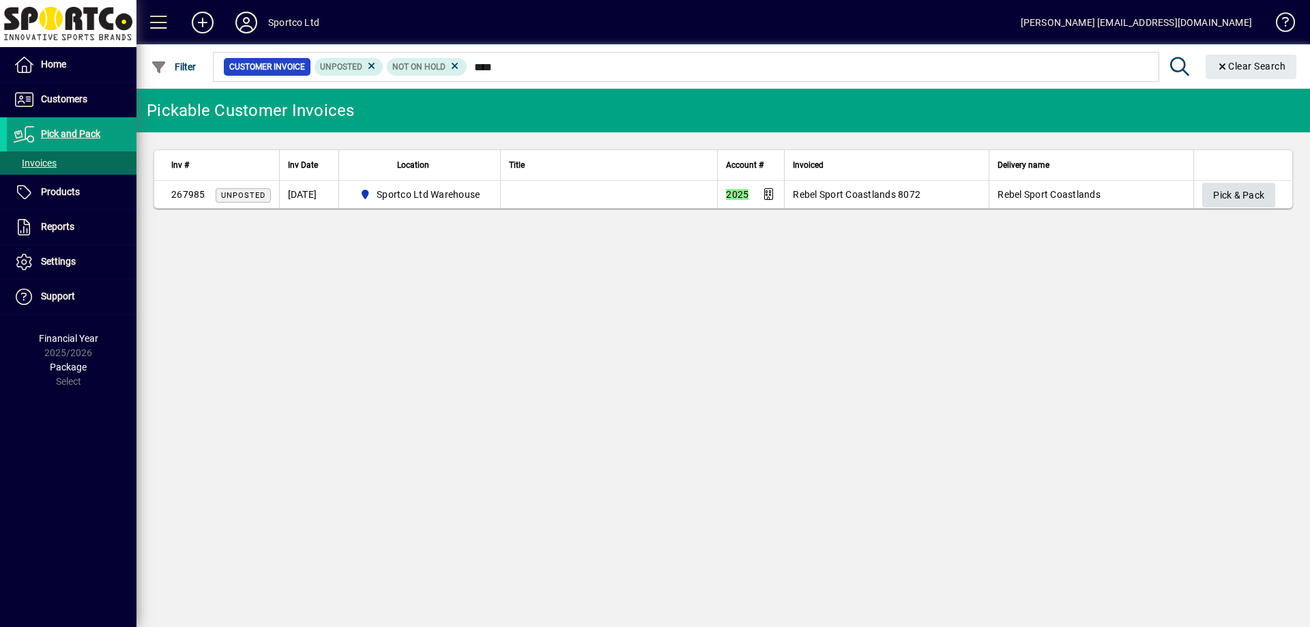
type input "****"
click at [1220, 182] on span "button" at bounding box center [1238, 195] width 73 height 33
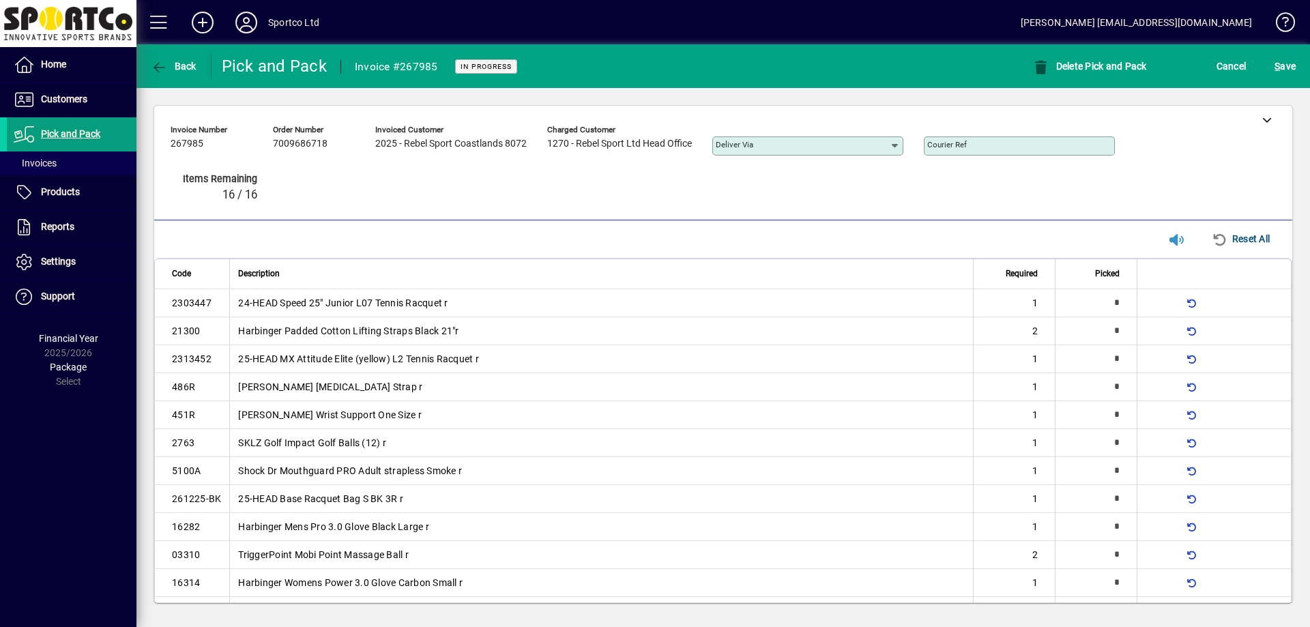
type input "*"
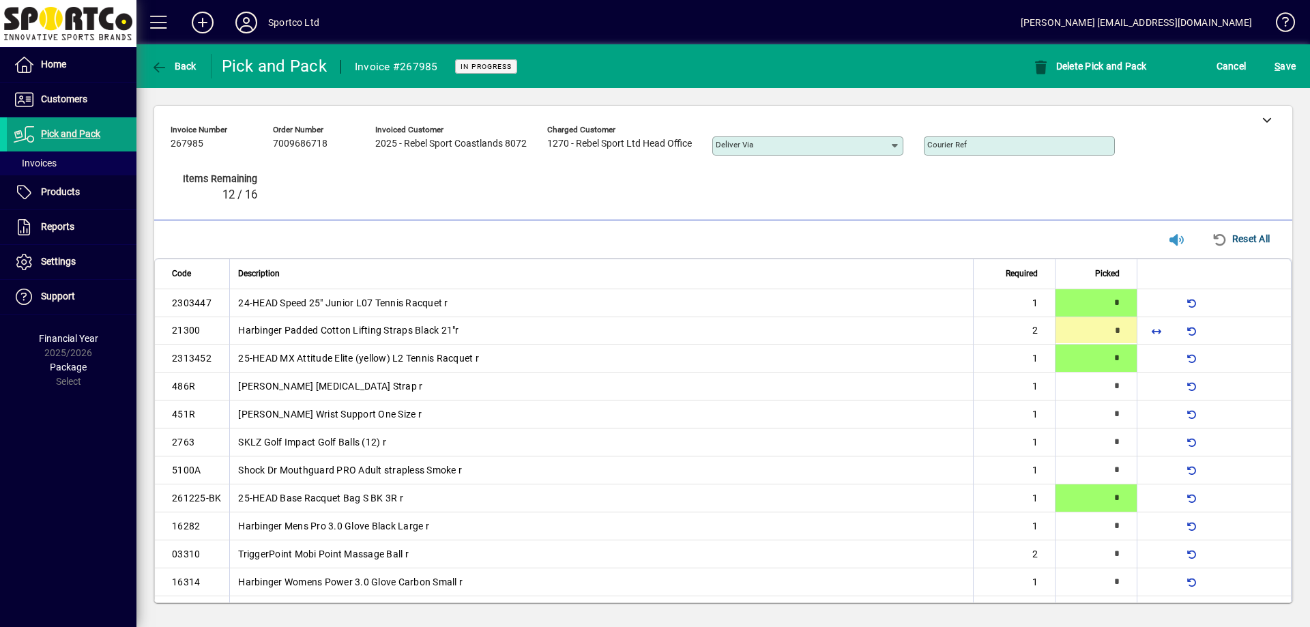
type input "*"
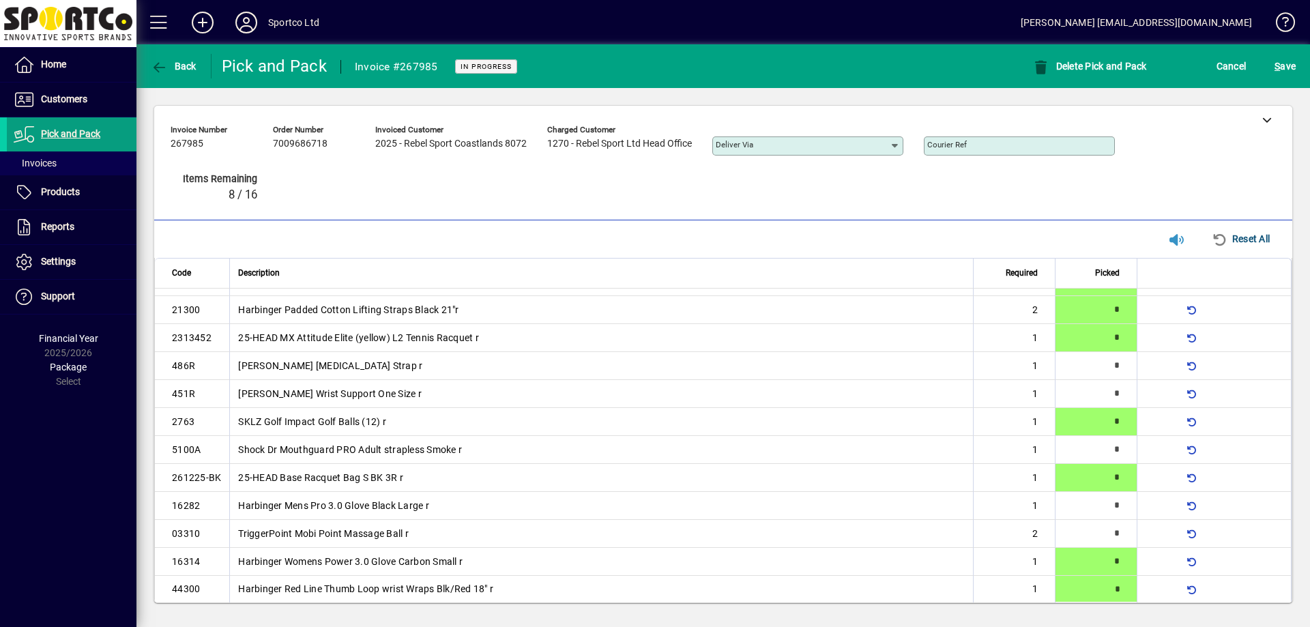
type input "*"
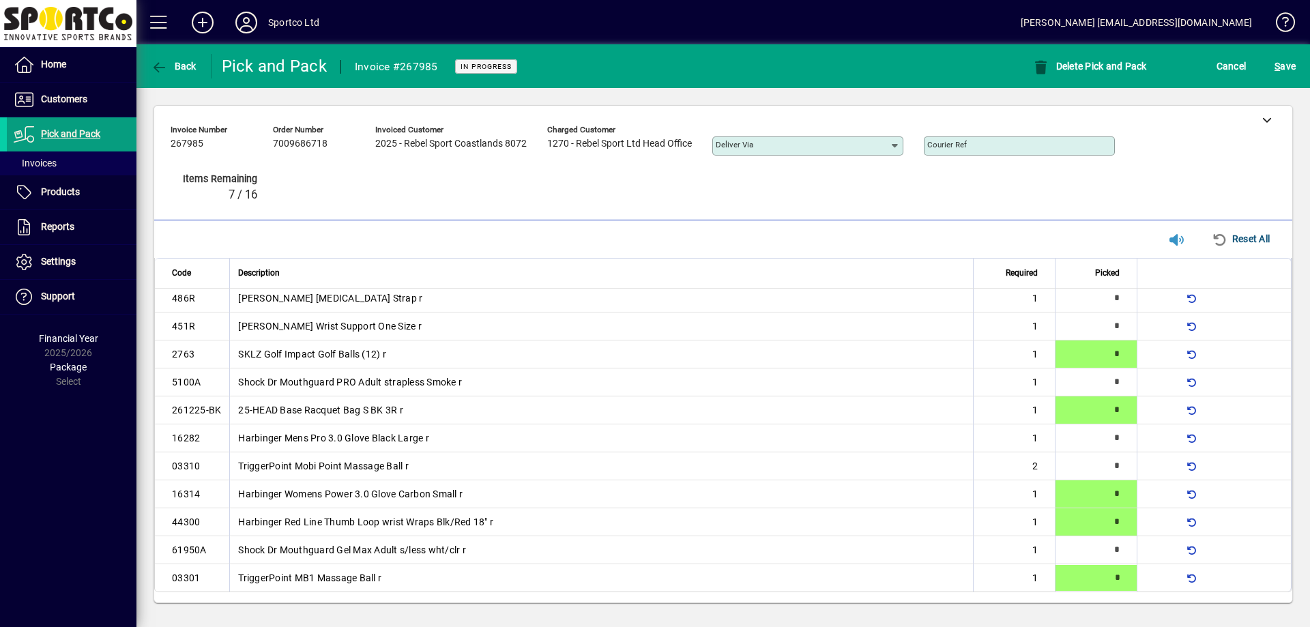
type input "*"
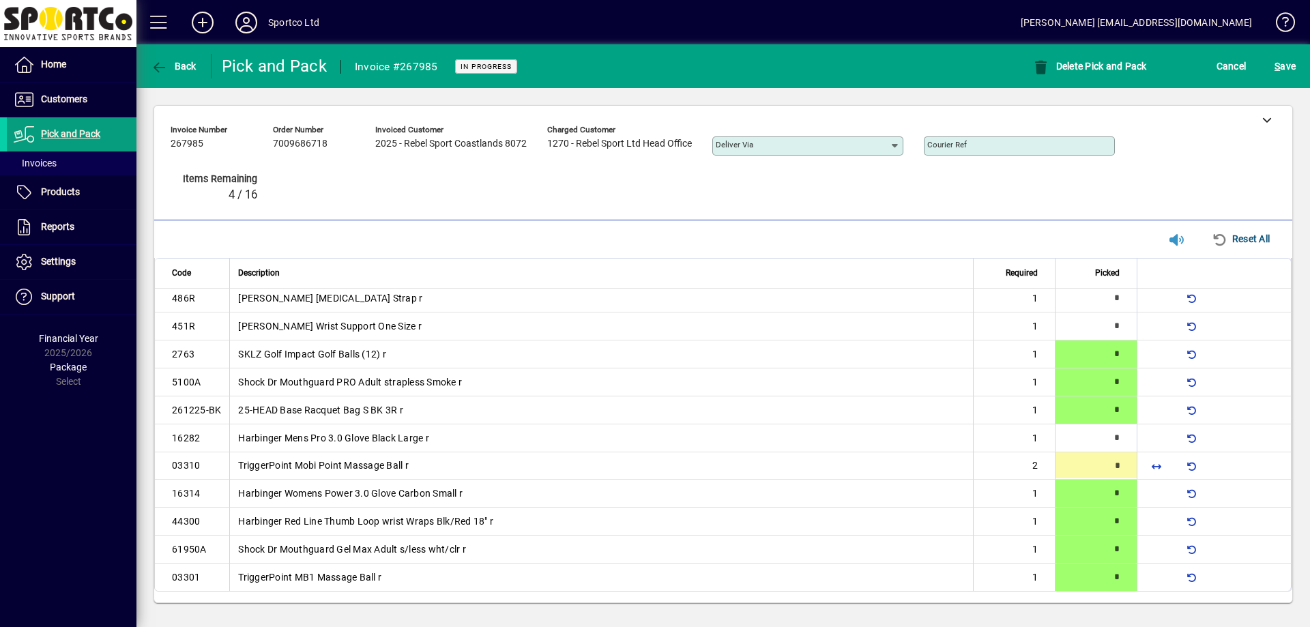
type input "*"
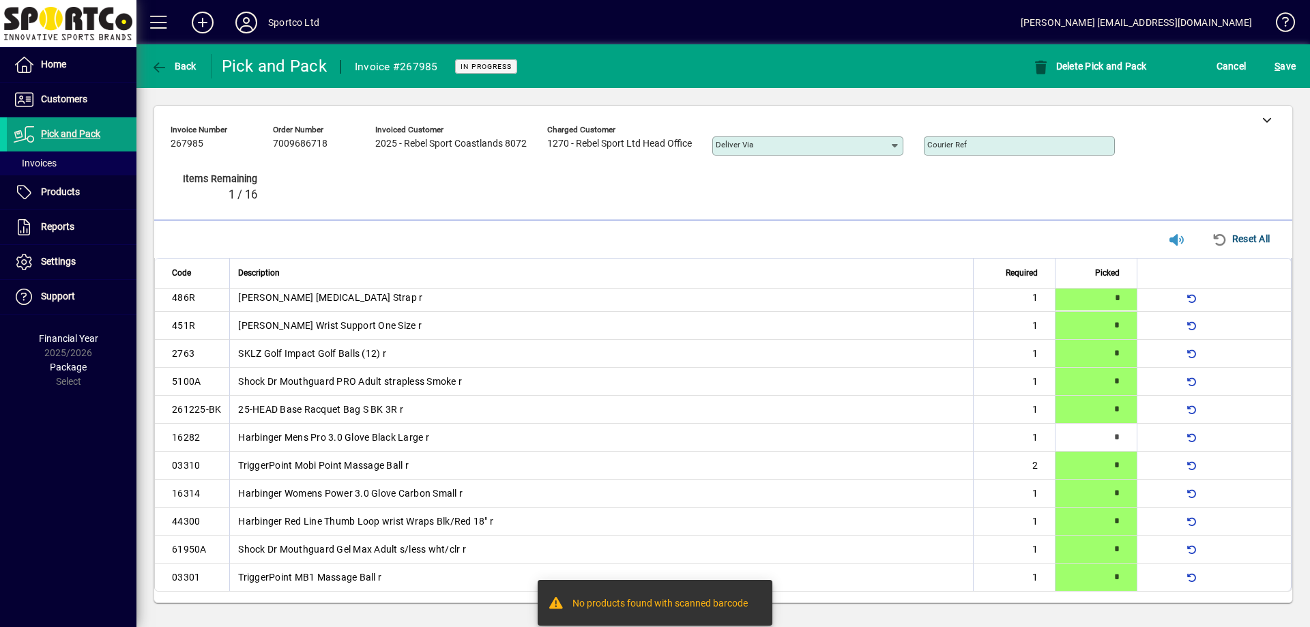
type input "*"
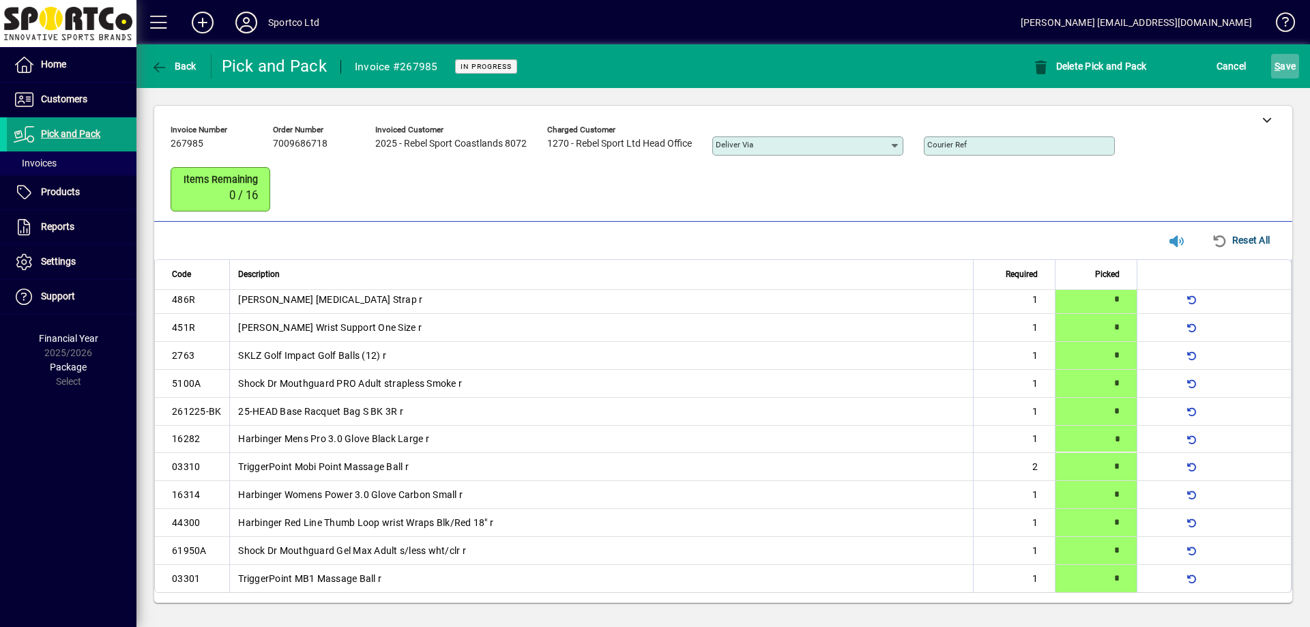
click at [1278, 68] on span "S" at bounding box center [1276, 66] width 5 height 11
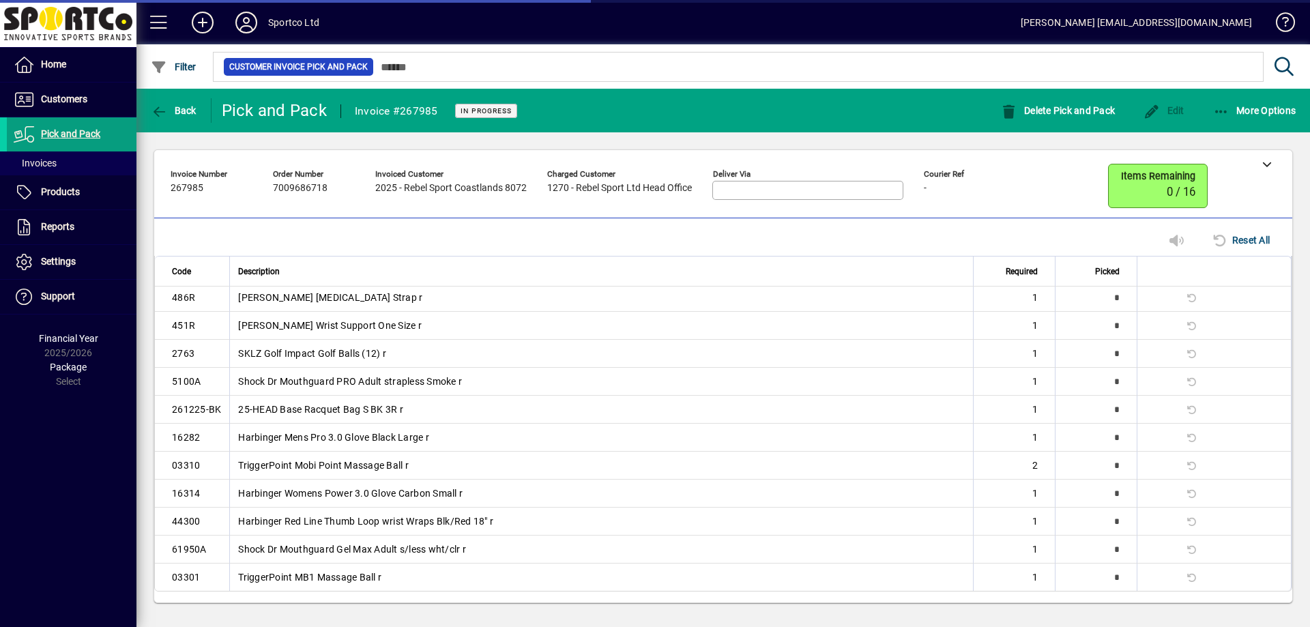
scroll to position [65, 0]
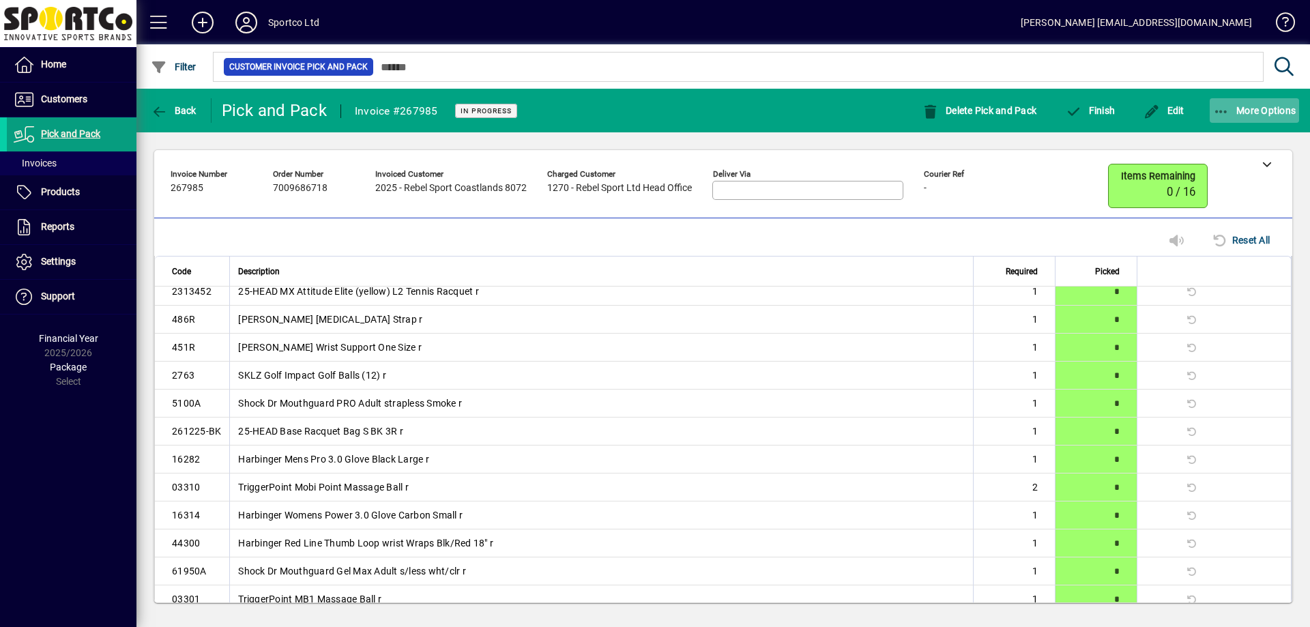
click at [1227, 106] on icon "button" at bounding box center [1221, 112] width 17 height 14
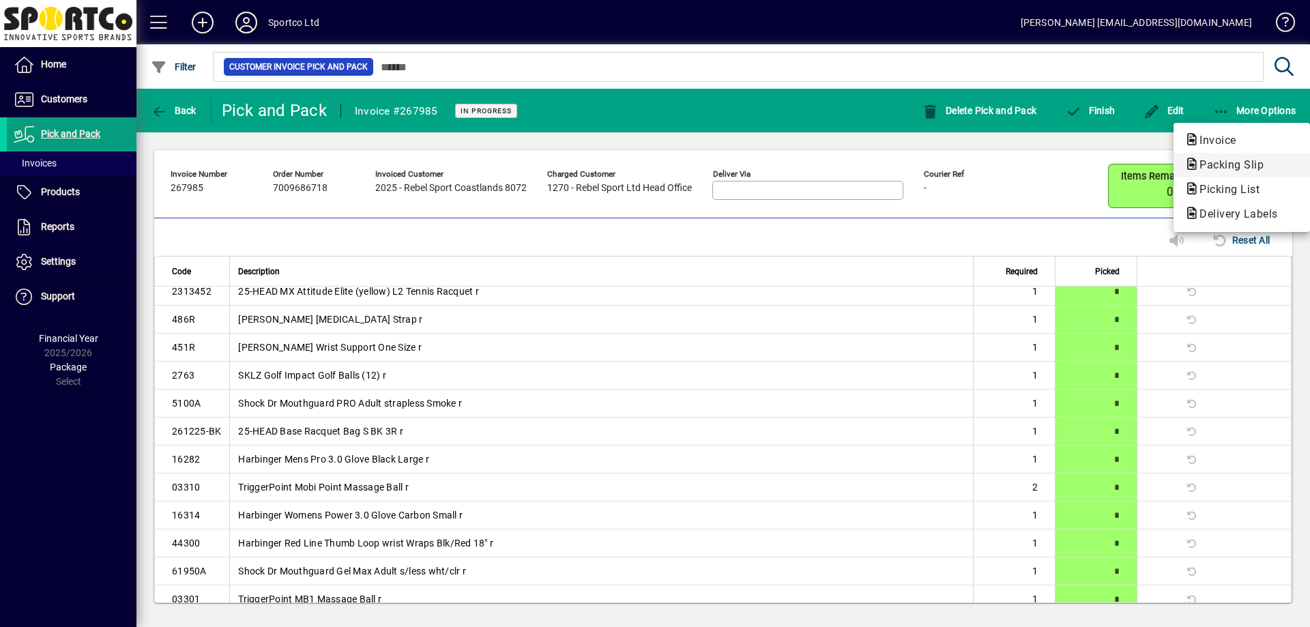
click at [1236, 162] on span "Packing Slip" at bounding box center [1227, 164] width 86 height 13
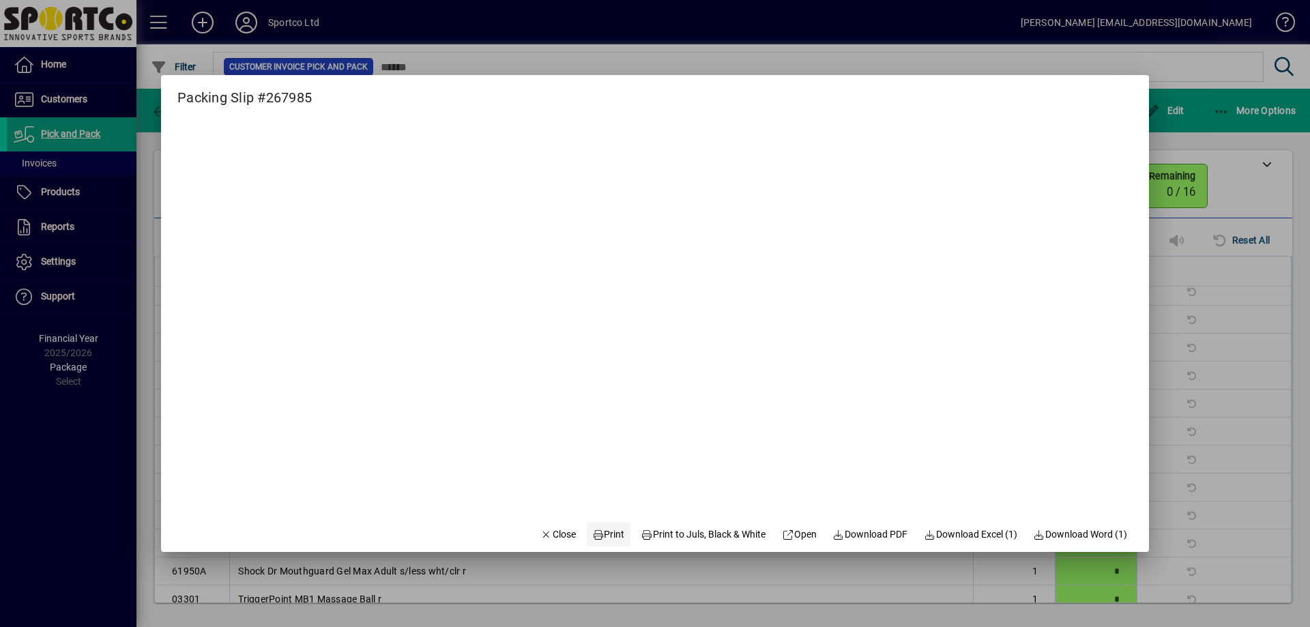
click at [602, 541] on span "Print" at bounding box center [608, 534] width 33 height 14
click at [542, 543] on span "button" at bounding box center [558, 534] width 46 height 33
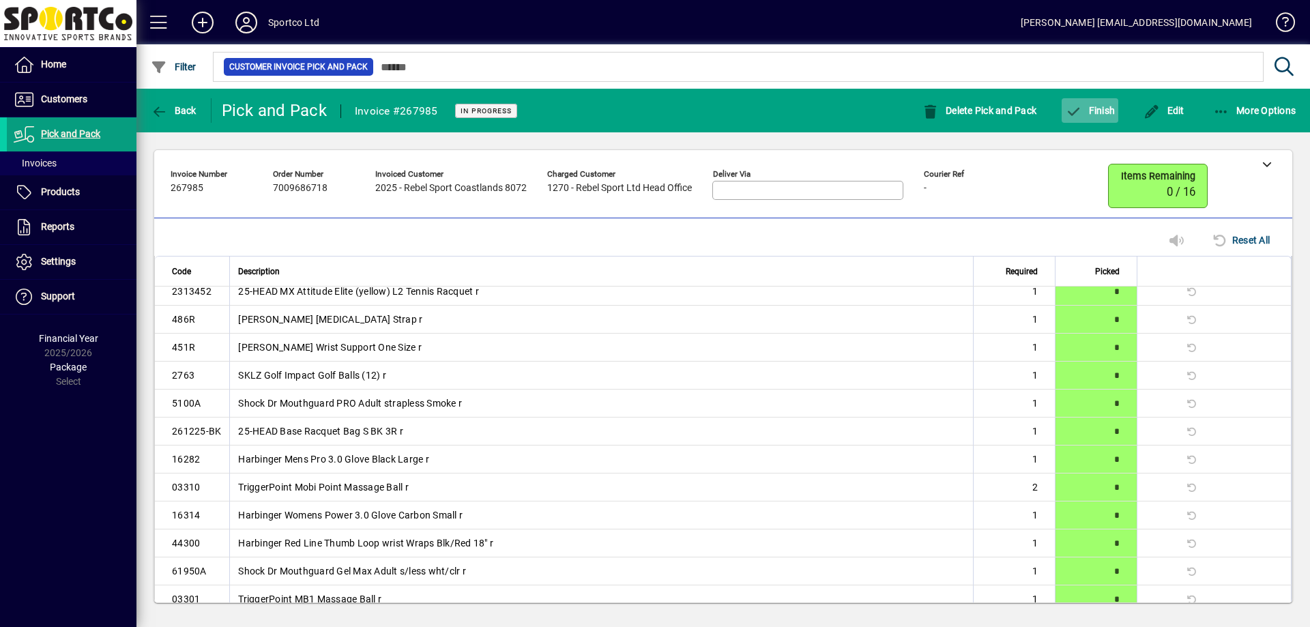
click at [1091, 117] on span "button" at bounding box center [1090, 110] width 57 height 33
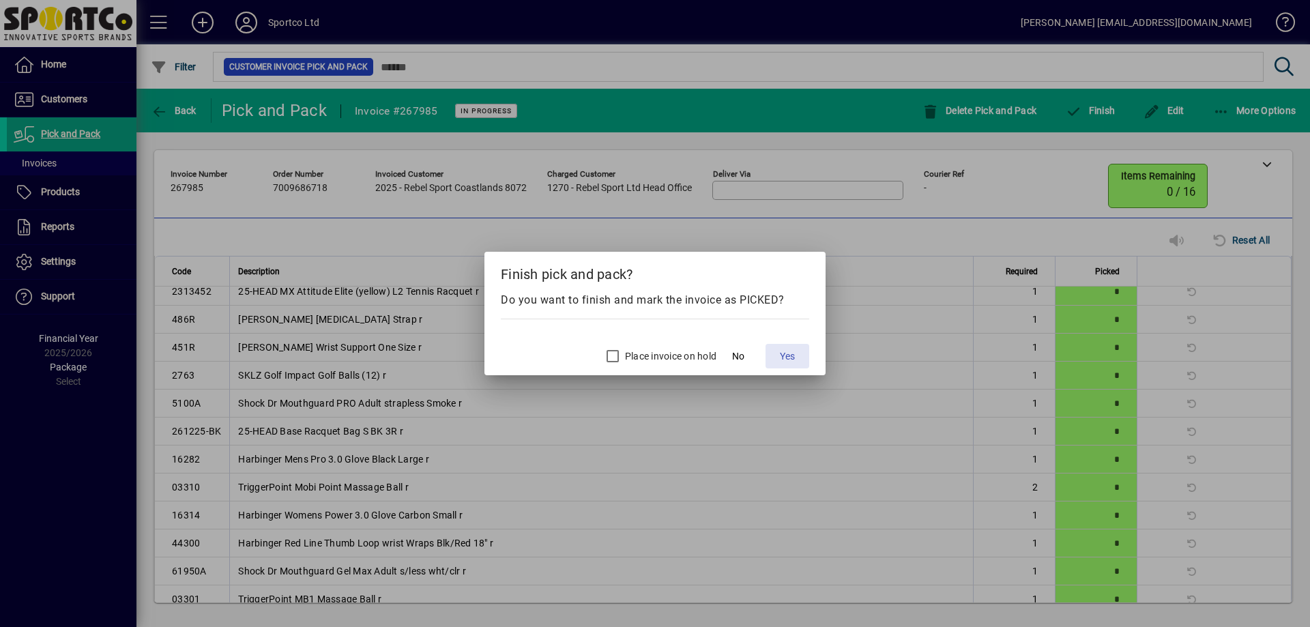
click at [793, 354] on span "Yes" at bounding box center [787, 356] width 15 height 14
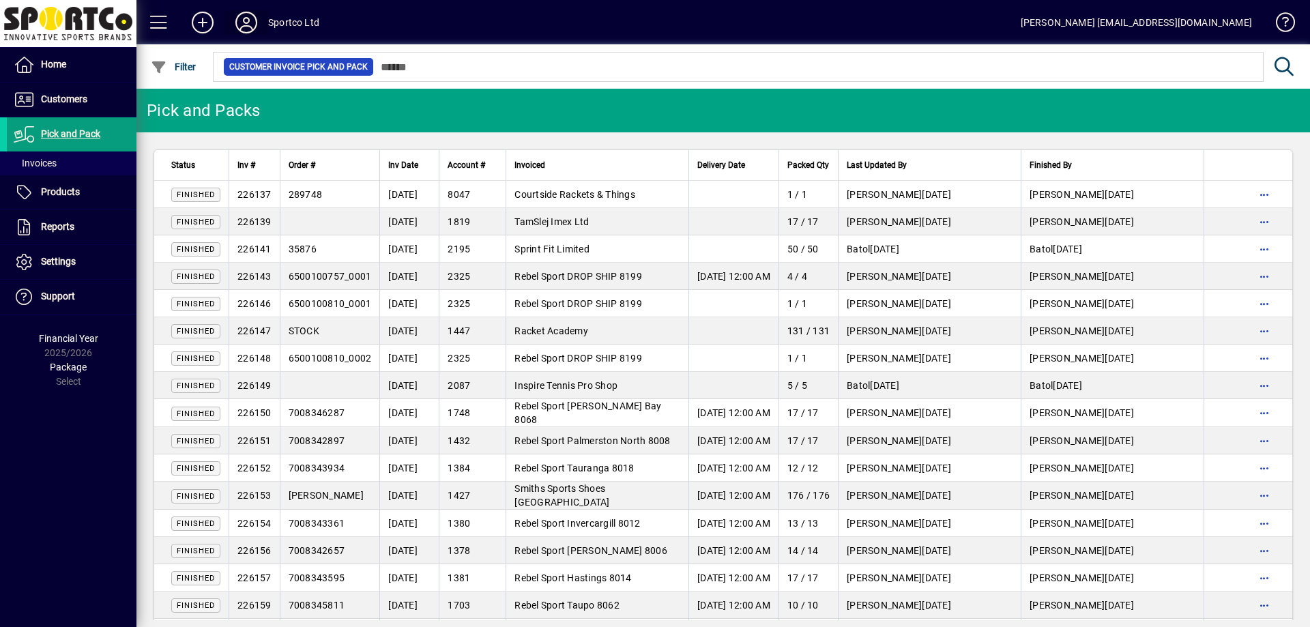
click at [242, 30] on icon at bounding box center [246, 23] width 27 height 22
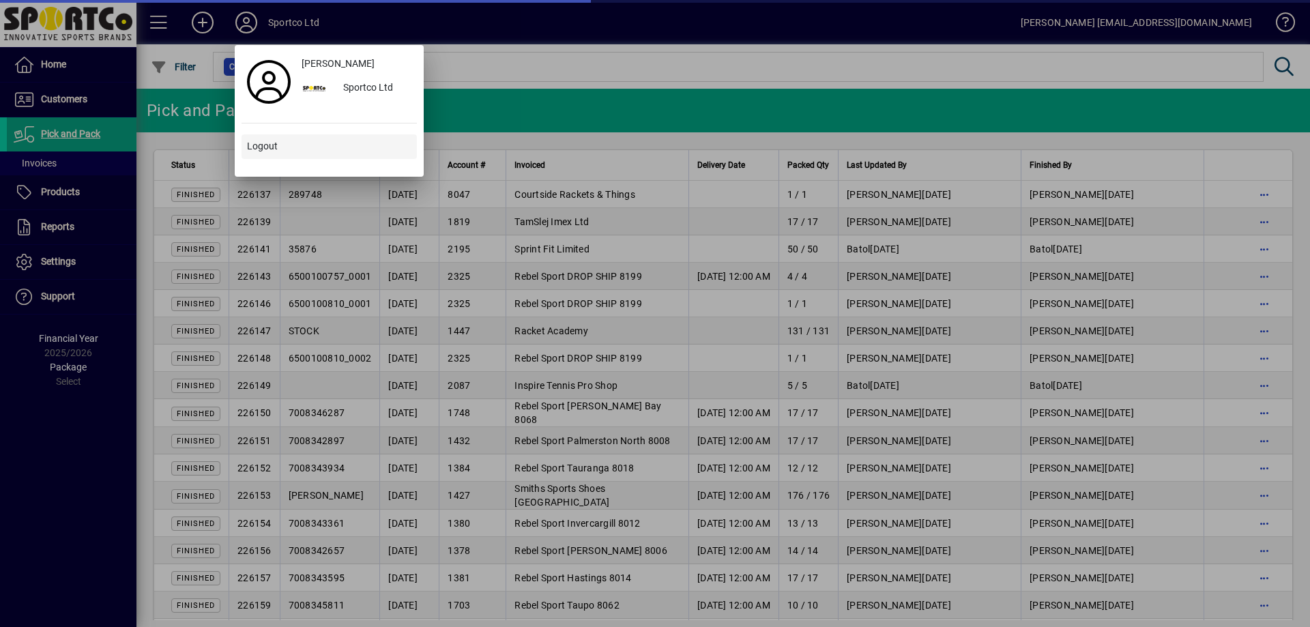
click at [279, 151] on span at bounding box center [328, 146] width 175 height 33
